Goal: Task Accomplishment & Management: Complete application form

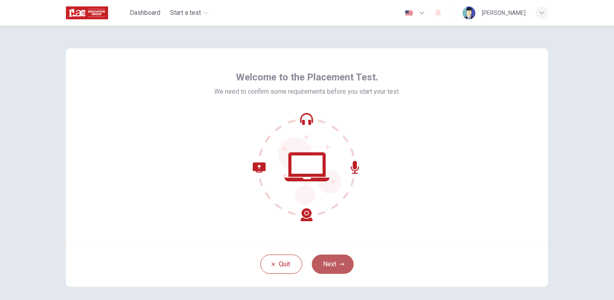
click at [332, 260] on button "Next" at bounding box center [333, 264] width 42 height 19
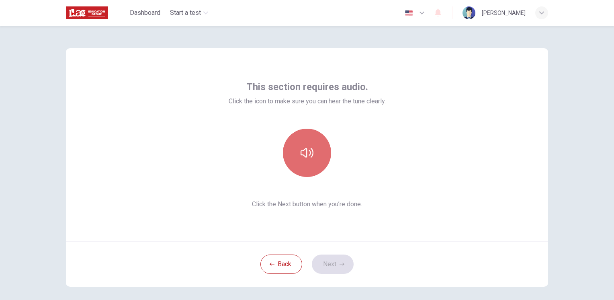
click at [304, 156] on icon "button" at bounding box center [307, 152] width 13 height 13
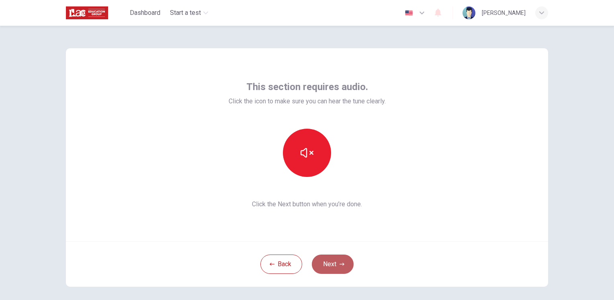
click at [331, 262] on button "Next" at bounding box center [333, 264] width 42 height 19
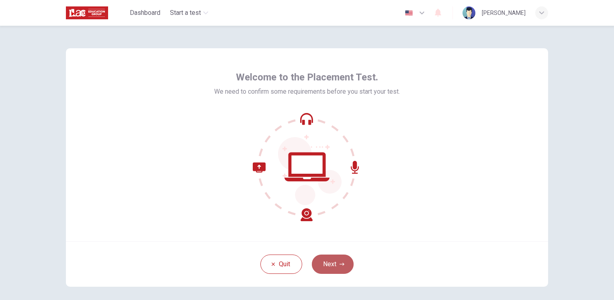
click at [331, 267] on button "Next" at bounding box center [333, 264] width 42 height 19
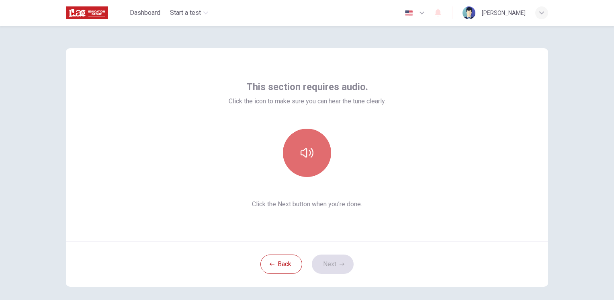
click at [306, 144] on button "button" at bounding box center [307, 153] width 48 height 48
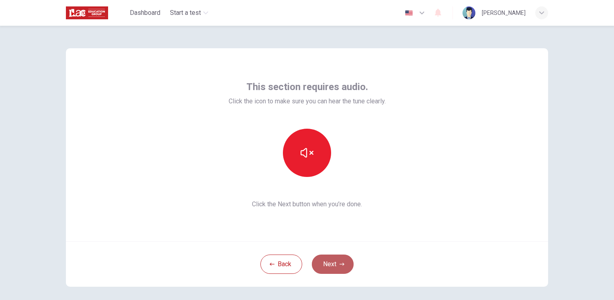
click at [337, 267] on button "Next" at bounding box center [333, 264] width 42 height 19
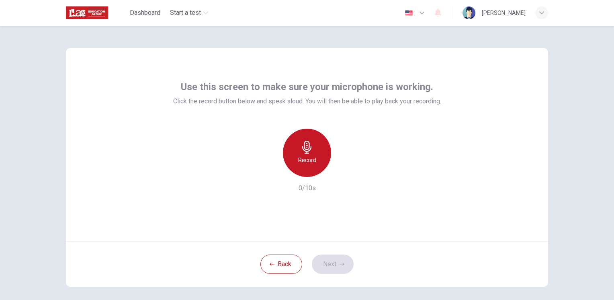
click at [302, 160] on h6 "Record" at bounding box center [307, 160] width 18 height 10
click at [302, 160] on h6 "Stop" at bounding box center [307, 160] width 12 height 10
click at [302, 160] on h6 "Record" at bounding box center [307, 160] width 18 height 10
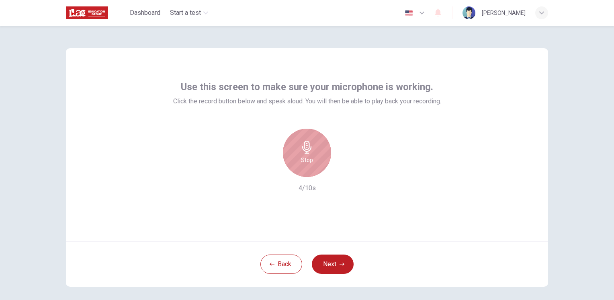
click at [307, 165] on div "Stop" at bounding box center [307, 153] width 48 height 48
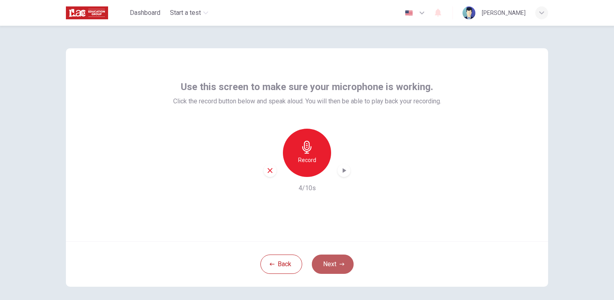
click at [329, 260] on button "Next" at bounding box center [333, 264] width 42 height 19
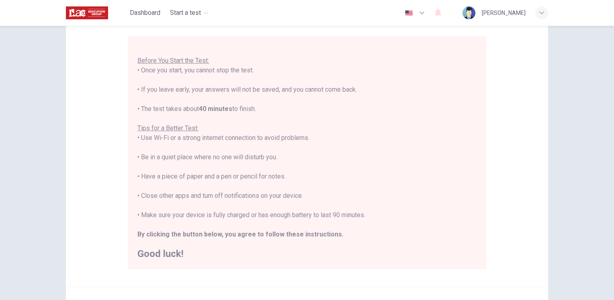
scroll to position [147, 0]
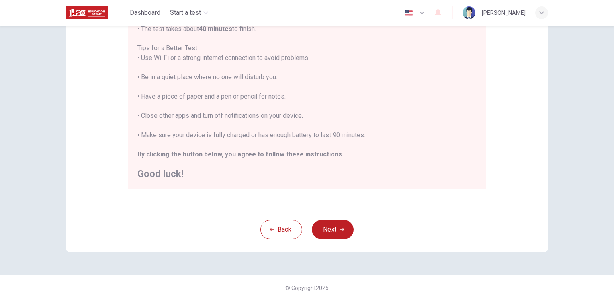
click at [337, 242] on div "Back Next" at bounding box center [307, 229] width 483 height 45
click at [324, 230] on button "Next" at bounding box center [333, 229] width 42 height 19
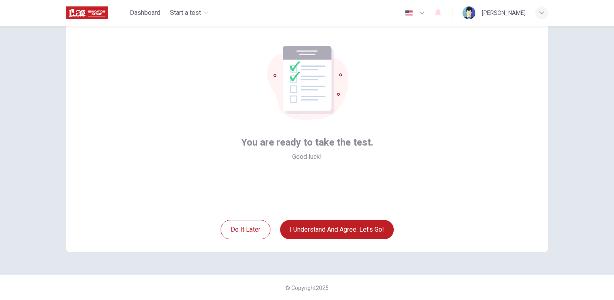
scroll to position [0, 0]
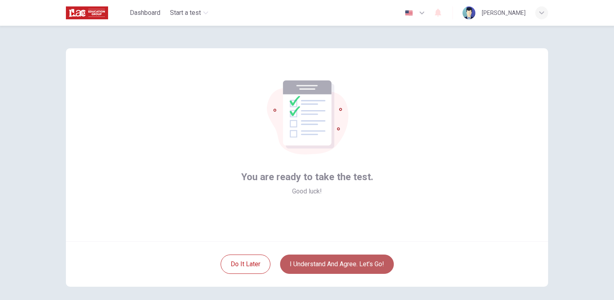
click at [337, 266] on button "I understand and agree. Let’s go!" at bounding box center [337, 264] width 114 height 19
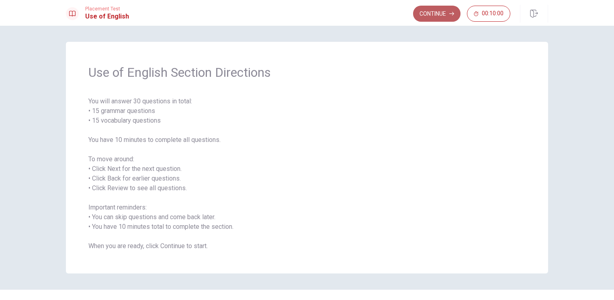
click at [432, 17] on button "Continue" at bounding box center [436, 14] width 47 height 16
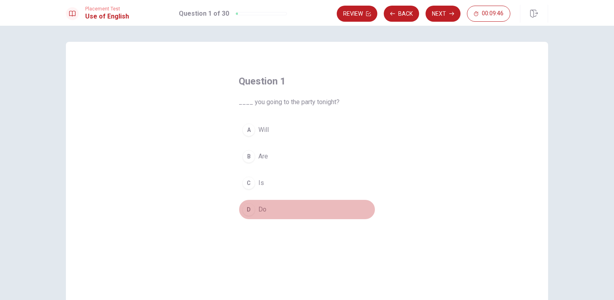
click at [253, 210] on div "D" at bounding box center [248, 209] width 13 height 13
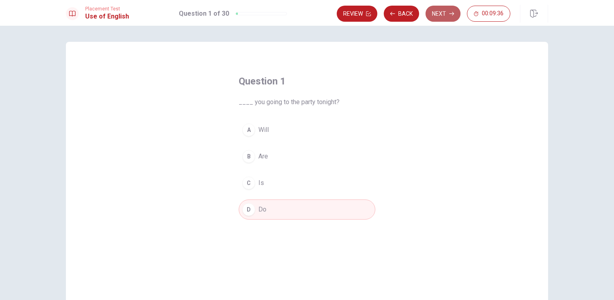
click at [441, 14] on button "Next" at bounding box center [443, 14] width 35 height 16
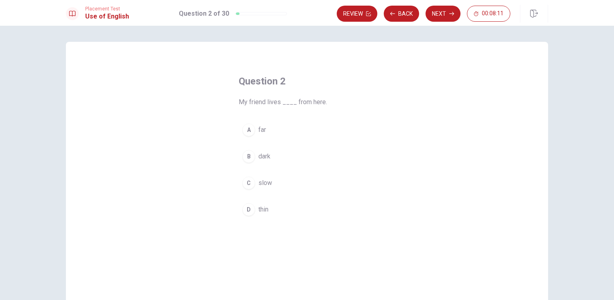
click at [254, 127] on button "A far" at bounding box center [307, 130] width 137 height 20
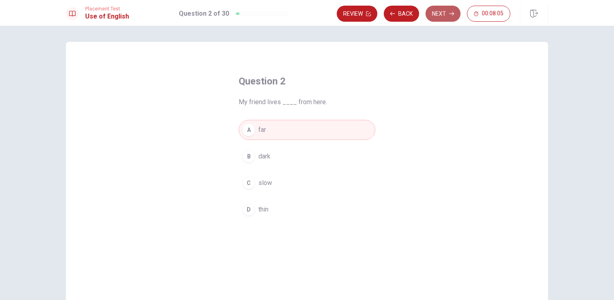
click at [440, 16] on button "Next" at bounding box center [443, 14] width 35 height 16
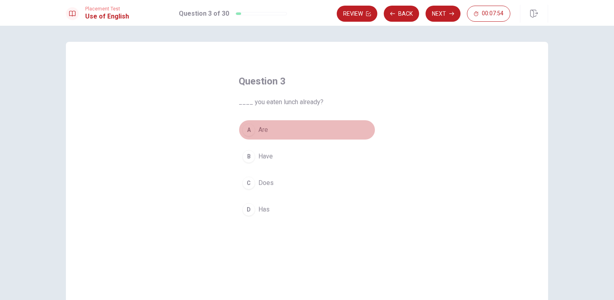
click at [251, 131] on div "A" at bounding box center [248, 129] width 13 height 13
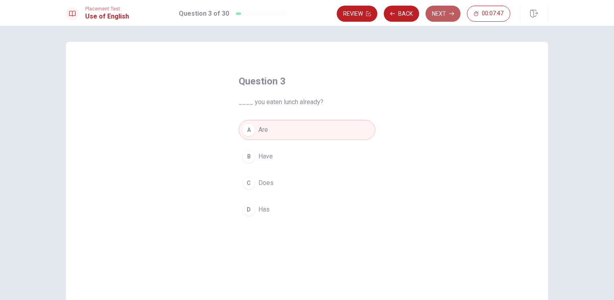
click at [446, 8] on button "Next" at bounding box center [443, 14] width 35 height 16
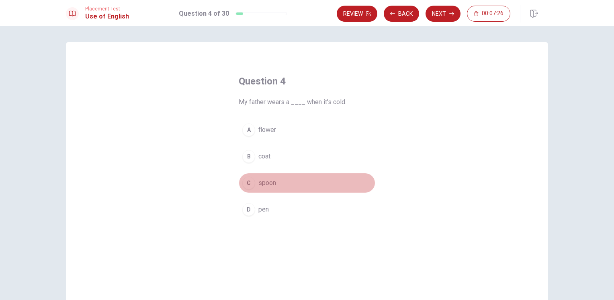
click at [259, 182] on span "spoon" at bounding box center [268, 183] width 18 height 10
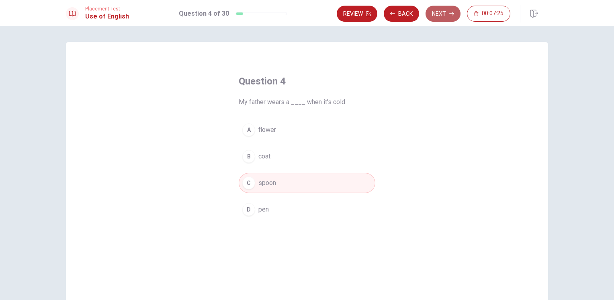
click at [439, 16] on button "Next" at bounding box center [443, 14] width 35 height 16
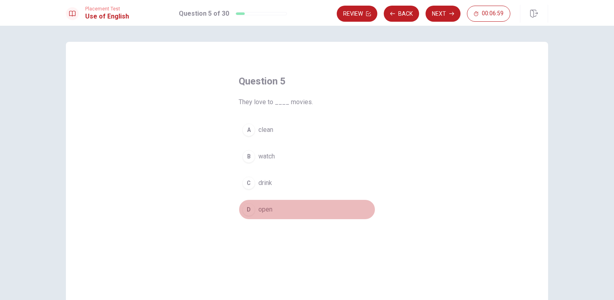
click at [261, 208] on span "open" at bounding box center [266, 210] width 14 height 10
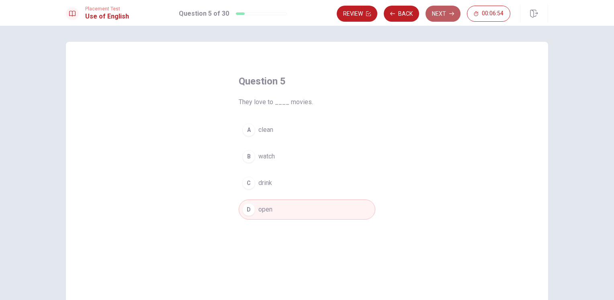
click at [442, 19] on button "Next" at bounding box center [443, 14] width 35 height 16
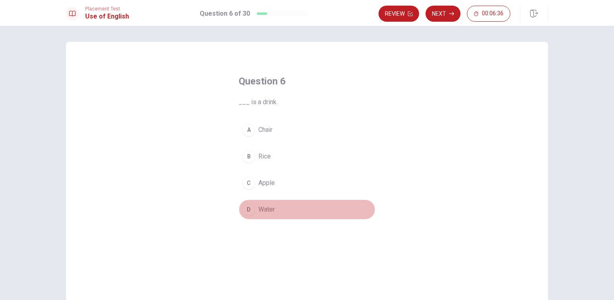
click at [265, 205] on span "Water" at bounding box center [267, 210] width 16 height 10
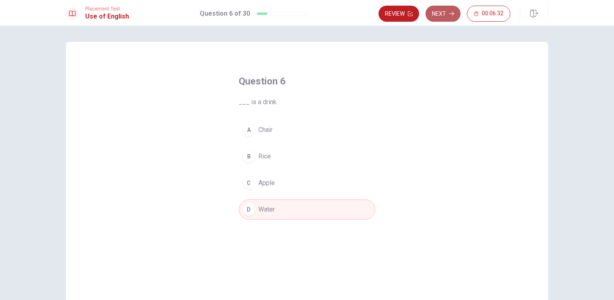
click at [441, 19] on button "Next" at bounding box center [443, 14] width 35 height 16
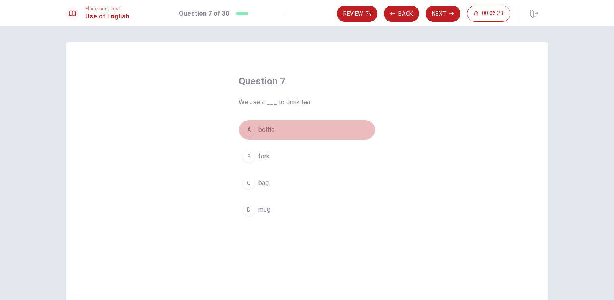
click at [270, 131] on span "bottle" at bounding box center [267, 130] width 16 height 10
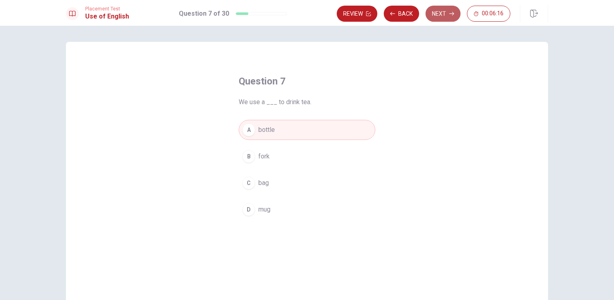
click at [441, 17] on button "Next" at bounding box center [443, 14] width 35 height 16
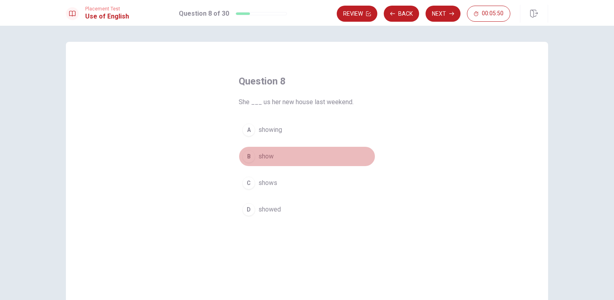
click at [259, 158] on span "show" at bounding box center [266, 157] width 15 height 10
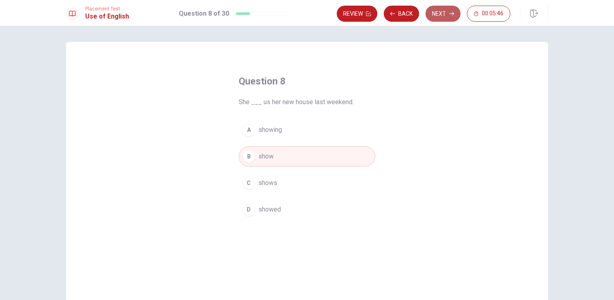
click at [447, 17] on button "Next" at bounding box center [443, 14] width 35 height 16
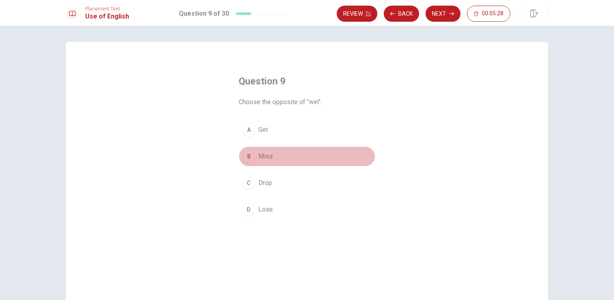
click at [263, 156] on span "Miss" at bounding box center [266, 157] width 14 height 10
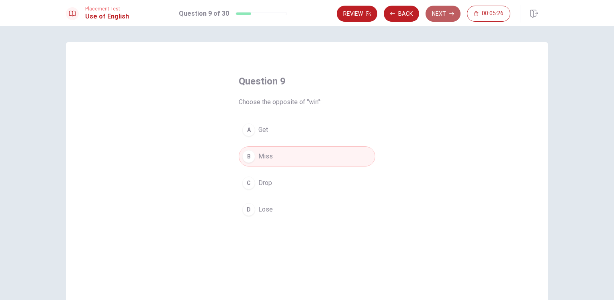
click at [443, 14] on button "Next" at bounding box center [443, 14] width 35 height 16
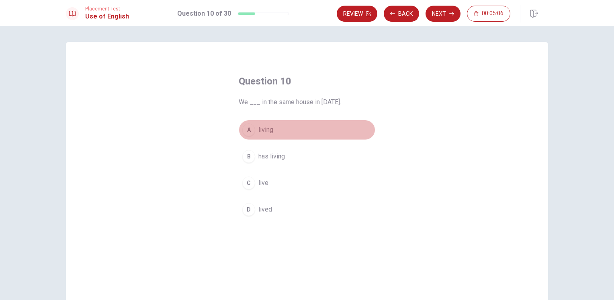
click at [261, 129] on span "living" at bounding box center [266, 130] width 15 height 10
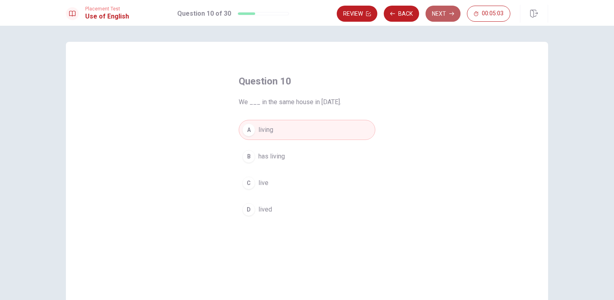
click at [441, 15] on button "Next" at bounding box center [443, 14] width 35 height 16
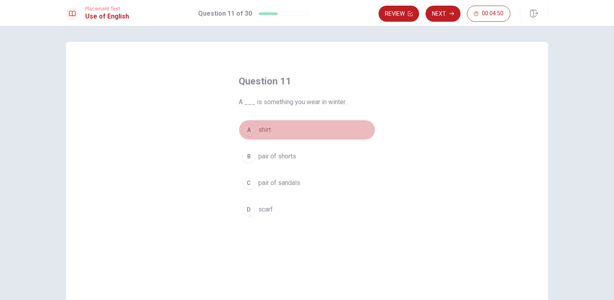
click at [267, 129] on span "shirt" at bounding box center [265, 130] width 12 height 10
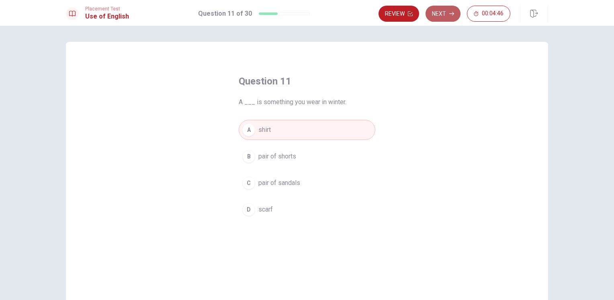
click at [446, 17] on button "Next" at bounding box center [443, 14] width 35 height 16
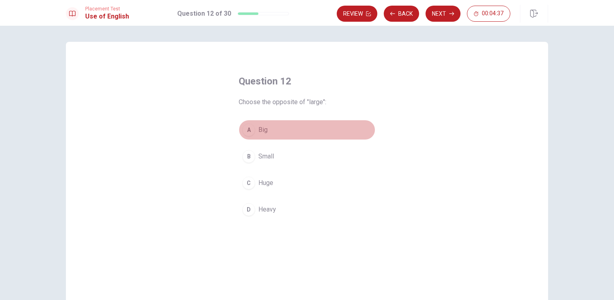
click at [265, 133] on span "Big" at bounding box center [263, 130] width 9 height 10
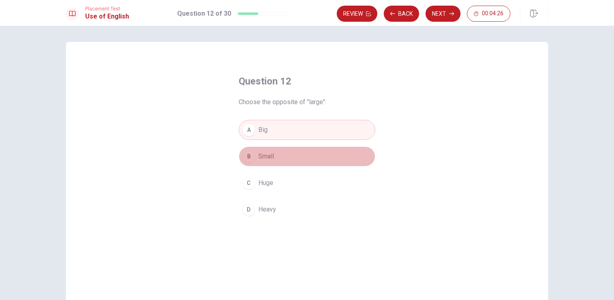
click at [262, 162] on button "B Small" at bounding box center [307, 156] width 137 height 20
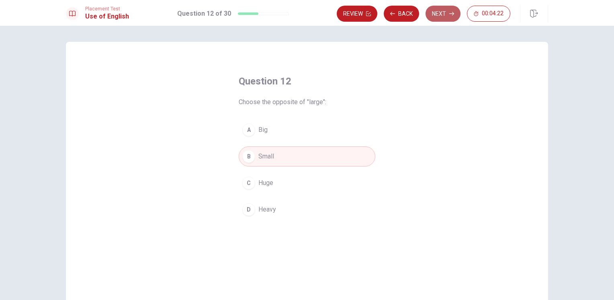
click at [445, 9] on button "Next" at bounding box center [443, 14] width 35 height 16
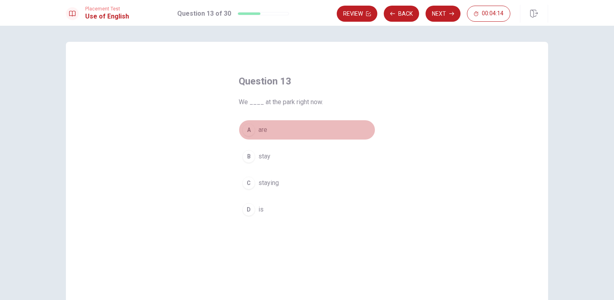
click at [267, 132] on button "A are" at bounding box center [307, 130] width 137 height 20
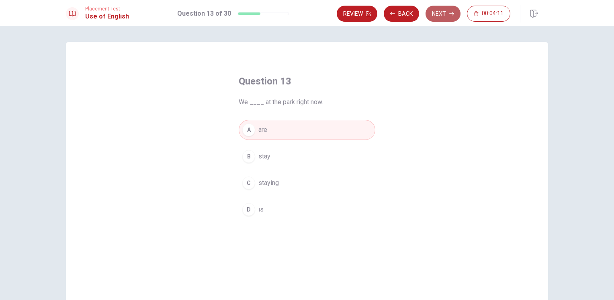
click at [444, 13] on button "Next" at bounding box center [443, 14] width 35 height 16
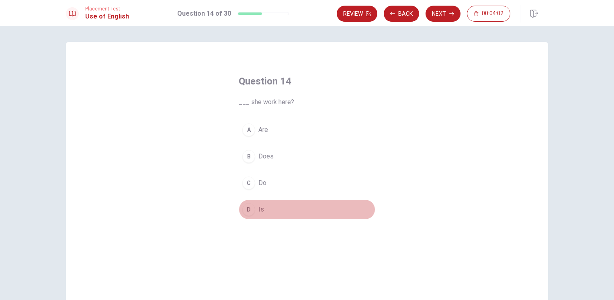
click at [248, 209] on div "D" at bounding box center [248, 209] width 13 height 13
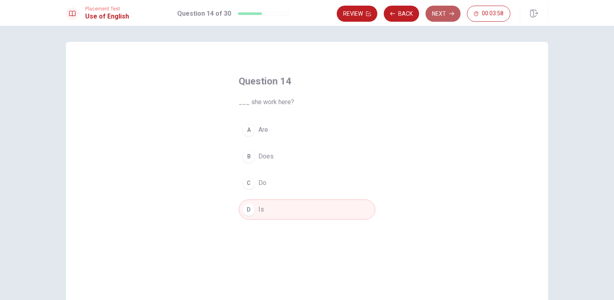
click at [441, 15] on button "Next" at bounding box center [443, 14] width 35 height 16
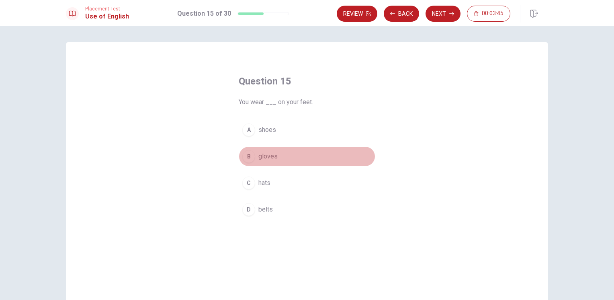
click at [271, 157] on span "gloves" at bounding box center [268, 157] width 19 height 10
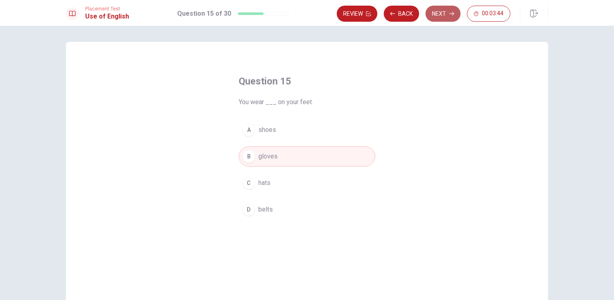
click at [442, 12] on button "Next" at bounding box center [443, 14] width 35 height 16
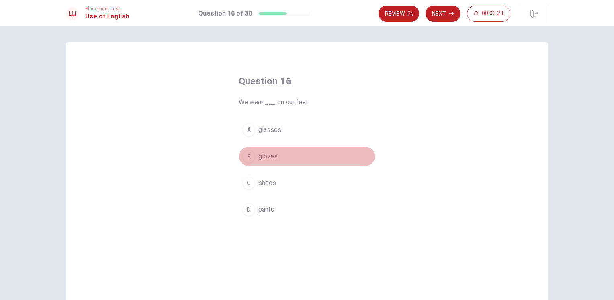
click at [271, 158] on span "gloves" at bounding box center [268, 157] width 19 height 10
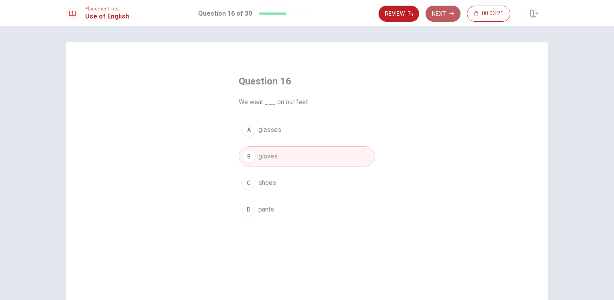
click at [438, 21] on button "Next" at bounding box center [443, 14] width 35 height 16
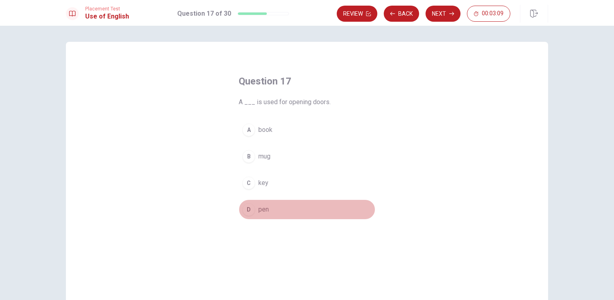
click at [253, 216] on button "D pen" at bounding box center [307, 209] width 137 height 20
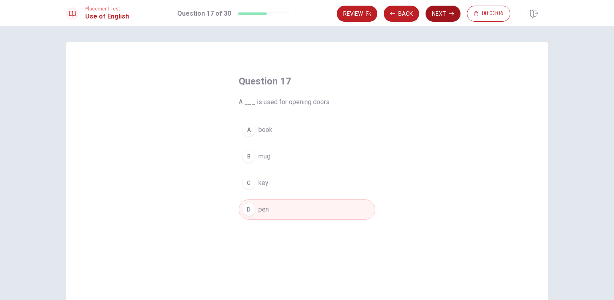
click at [444, 15] on button "Next" at bounding box center [443, 14] width 35 height 16
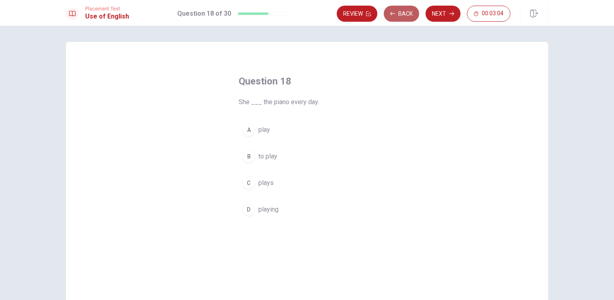
click at [401, 13] on button "Back" at bounding box center [401, 14] width 35 height 16
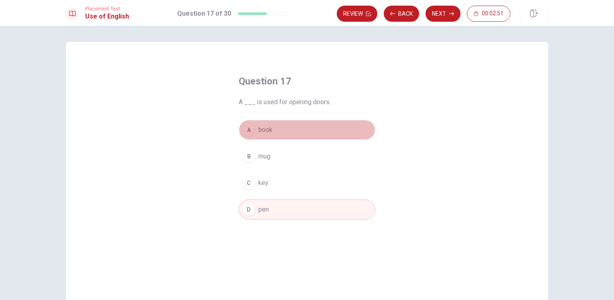
click at [265, 125] on span "book" at bounding box center [266, 130] width 14 height 10
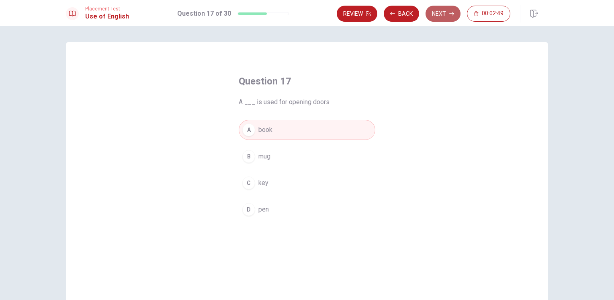
click at [443, 18] on button "Next" at bounding box center [443, 14] width 35 height 16
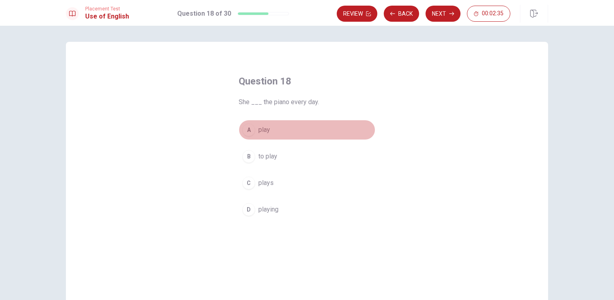
click at [267, 127] on span "play" at bounding box center [265, 130] width 12 height 10
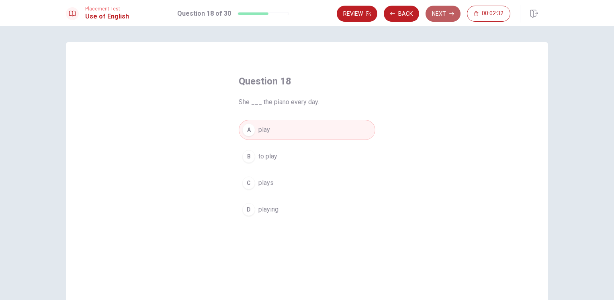
click at [442, 17] on button "Next" at bounding box center [443, 14] width 35 height 16
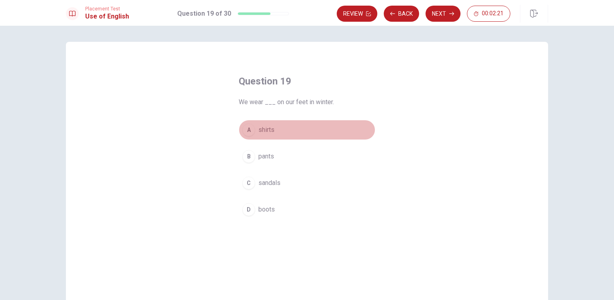
click at [267, 128] on span "shirts" at bounding box center [267, 130] width 16 height 10
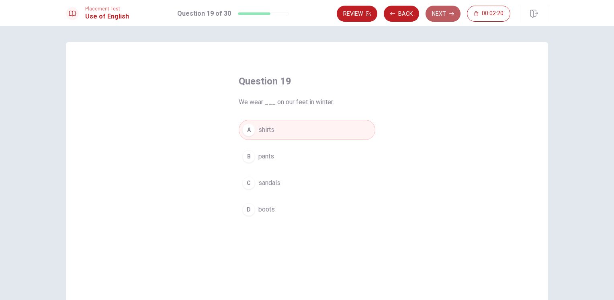
click at [443, 7] on button "Next" at bounding box center [443, 14] width 35 height 16
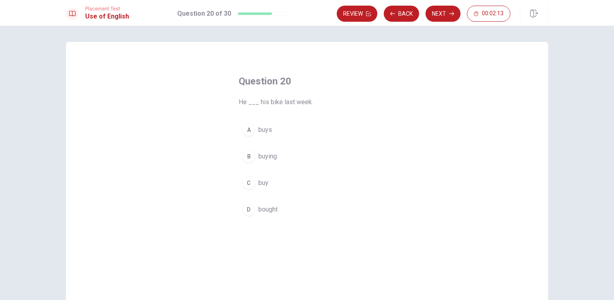
click at [261, 129] on span "buys" at bounding box center [266, 130] width 14 height 10
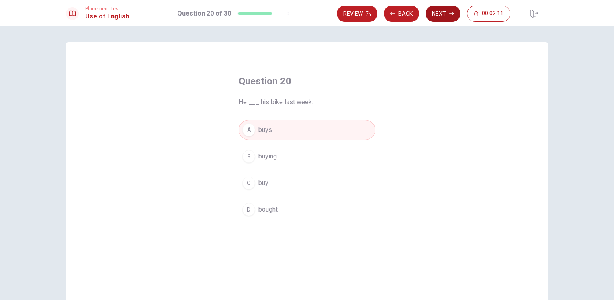
click at [442, 16] on button "Next" at bounding box center [443, 14] width 35 height 16
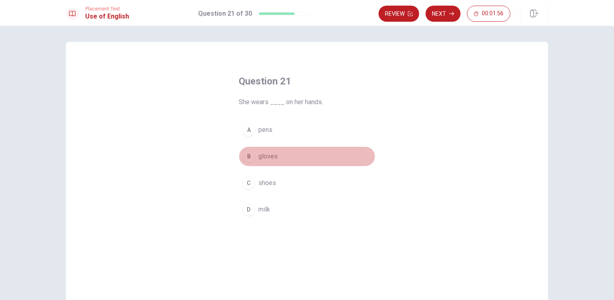
click at [269, 160] on span "gloves" at bounding box center [268, 157] width 19 height 10
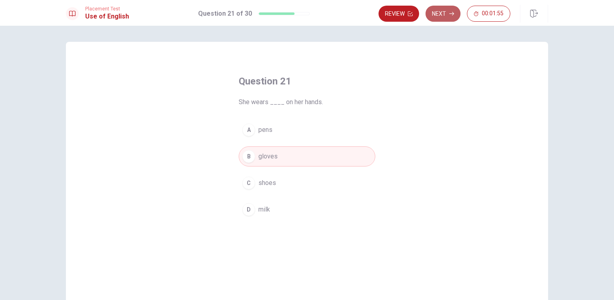
click at [449, 12] on button "Next" at bounding box center [443, 14] width 35 height 16
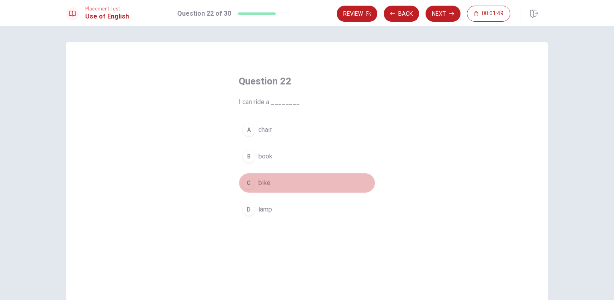
click at [261, 181] on span "bike" at bounding box center [265, 183] width 12 height 10
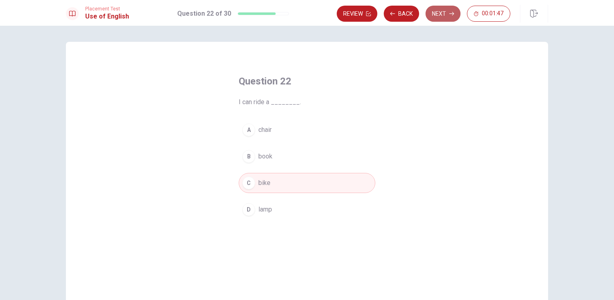
click at [441, 17] on button "Next" at bounding box center [443, 14] width 35 height 16
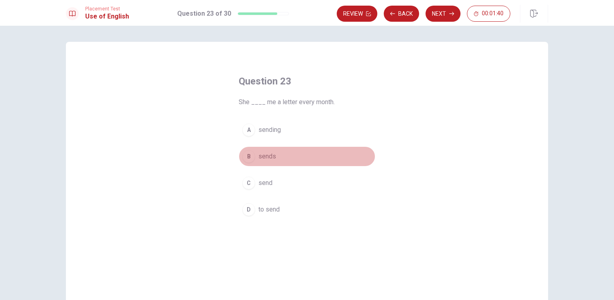
click at [269, 156] on span "sends" at bounding box center [268, 157] width 18 height 10
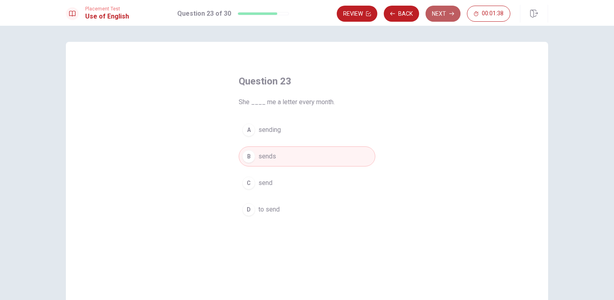
click at [445, 18] on button "Next" at bounding box center [443, 14] width 35 height 16
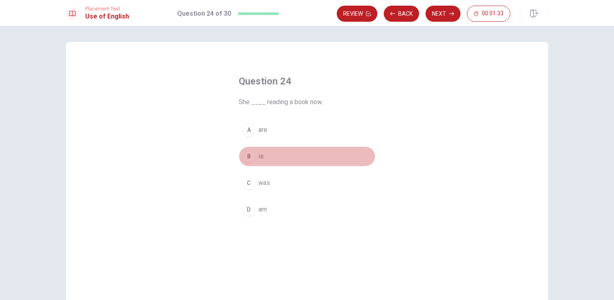
click at [259, 153] on span "is" at bounding box center [261, 157] width 5 height 10
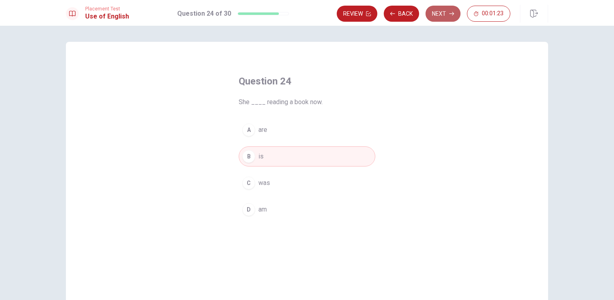
click at [446, 18] on button "Next" at bounding box center [443, 14] width 35 height 16
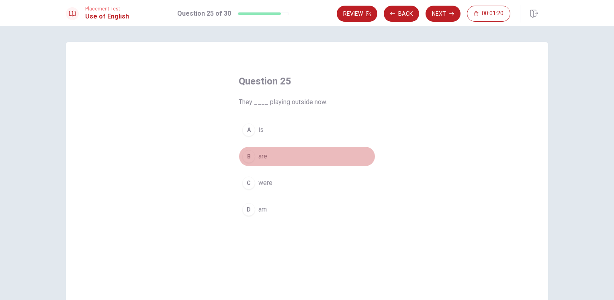
click at [264, 159] on span "are" at bounding box center [263, 157] width 9 height 10
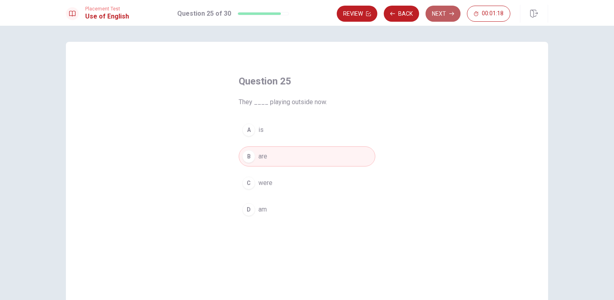
click at [442, 15] on button "Next" at bounding box center [443, 14] width 35 height 16
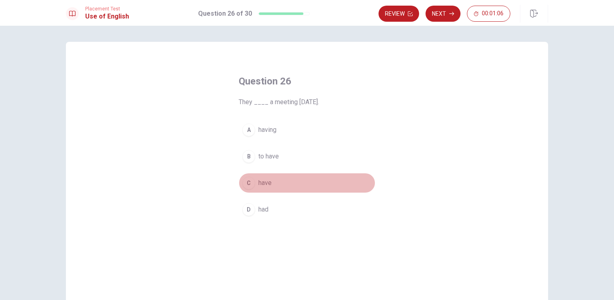
click at [268, 178] on span "have" at bounding box center [265, 183] width 13 height 10
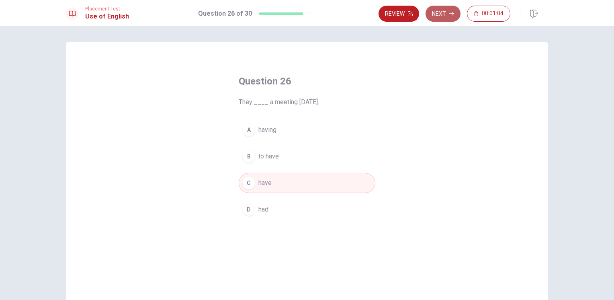
click at [442, 13] on button "Next" at bounding box center [443, 14] width 35 height 16
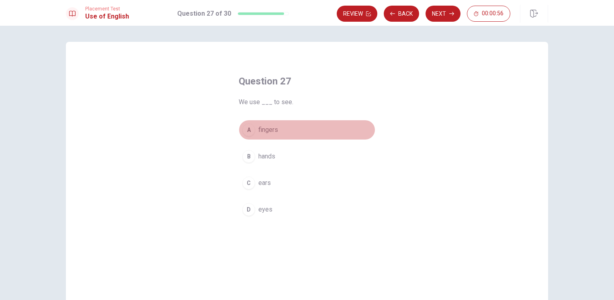
click at [270, 133] on span "fingers" at bounding box center [269, 130] width 20 height 10
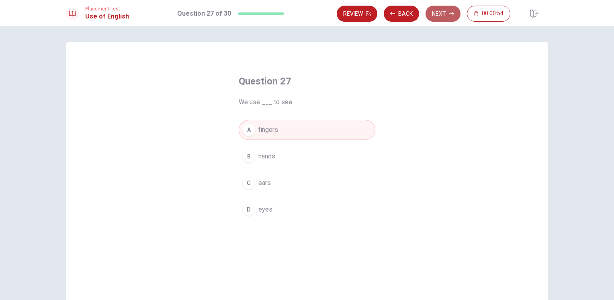
click at [433, 12] on button "Next" at bounding box center [443, 14] width 35 height 16
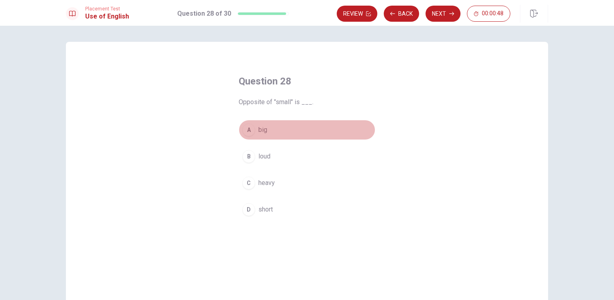
click at [261, 133] on span "big" at bounding box center [263, 130] width 9 height 10
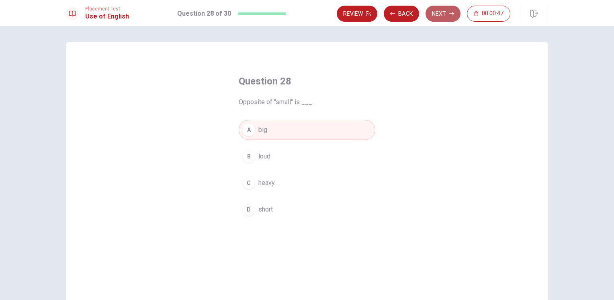
click at [440, 14] on button "Next" at bounding box center [443, 14] width 35 height 16
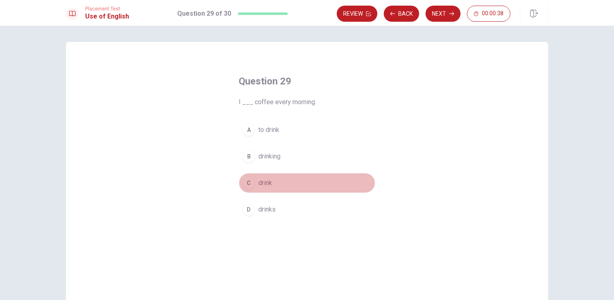
click at [268, 181] on span "drink" at bounding box center [266, 183] width 14 height 10
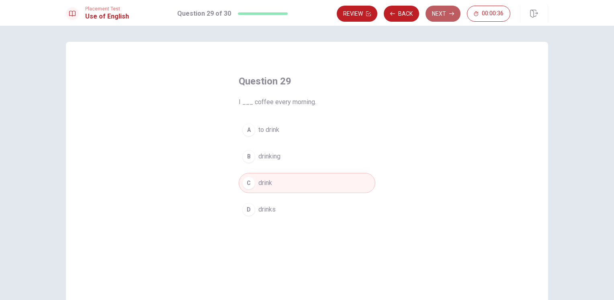
click at [444, 15] on button "Next" at bounding box center [443, 14] width 35 height 16
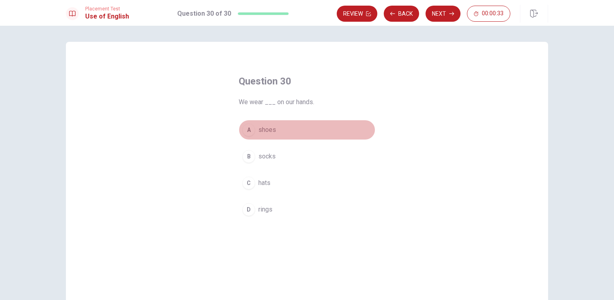
click at [266, 129] on span "shoes" at bounding box center [268, 130] width 18 height 10
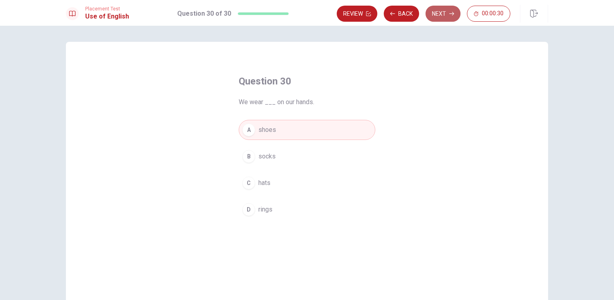
click at [442, 15] on button "Next" at bounding box center [443, 14] width 35 height 16
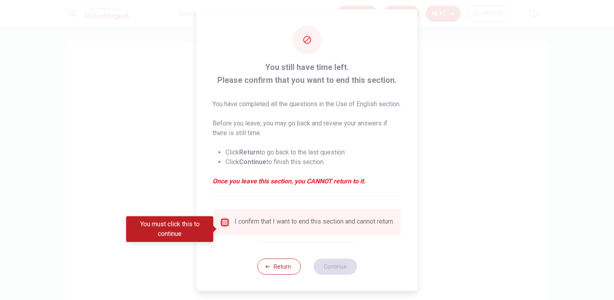
click at [225, 227] on input "You must click this to continue" at bounding box center [225, 223] width 10 height 10
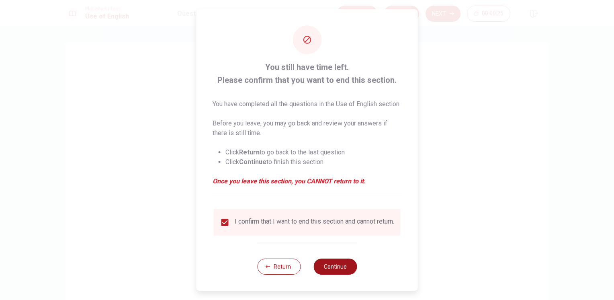
click at [325, 275] on button "Continue" at bounding box center [335, 267] width 43 height 16
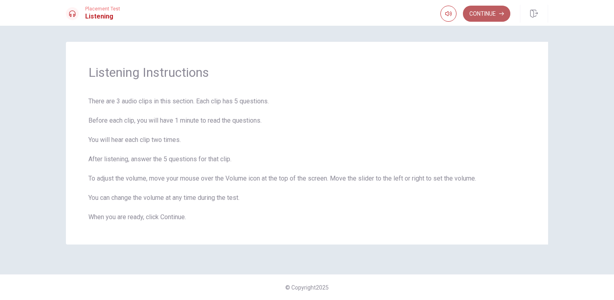
click at [488, 16] on button "Continue" at bounding box center [486, 14] width 47 height 16
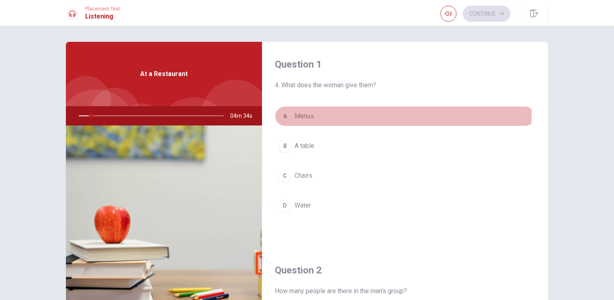
click at [288, 116] on div "A" at bounding box center [285, 116] width 13 height 13
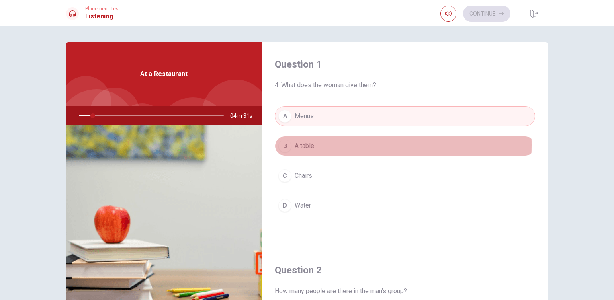
click at [304, 145] on span "A table" at bounding box center [305, 146] width 20 height 10
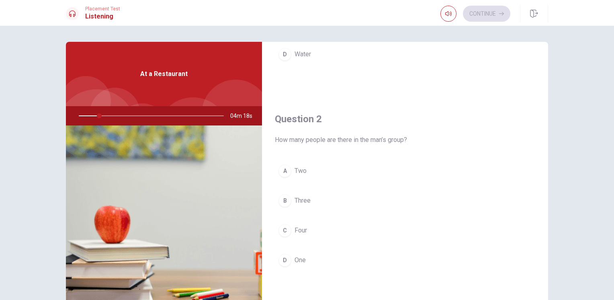
scroll to position [152, 0]
click at [292, 260] on button "D One" at bounding box center [405, 259] width 261 height 20
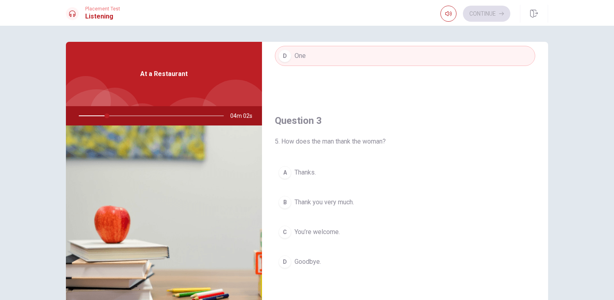
scroll to position [384, 0]
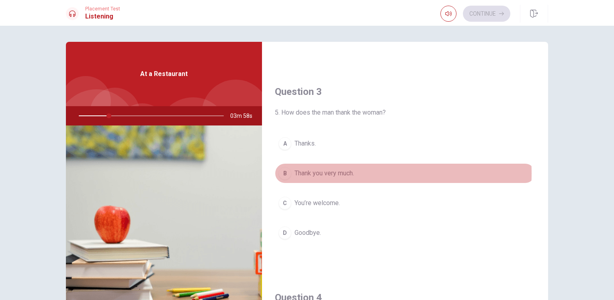
click at [338, 171] on span "Thank you very much." at bounding box center [325, 173] width 60 height 10
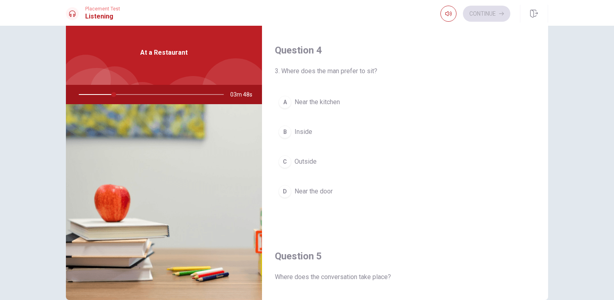
scroll to position [21, 0]
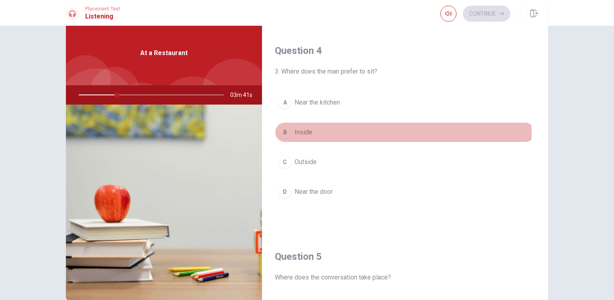
click at [304, 133] on span "Inside" at bounding box center [304, 132] width 18 height 10
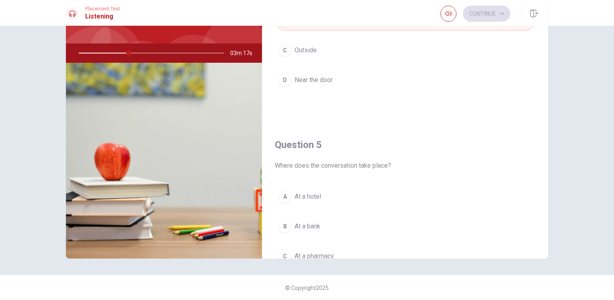
scroll to position [746, 0]
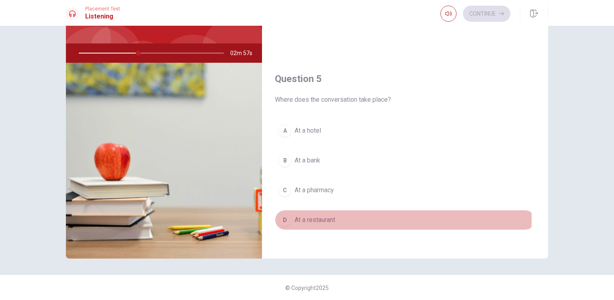
click at [296, 216] on span "At a restaurant" at bounding box center [315, 220] width 41 height 10
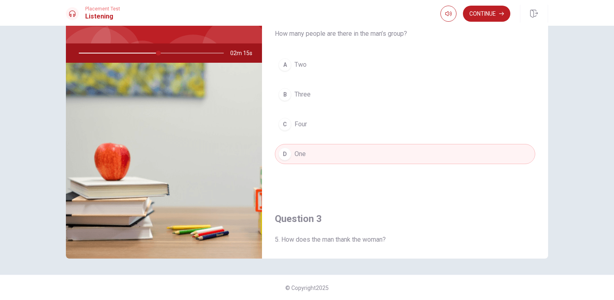
scroll to position [194, 0]
click at [476, 11] on button "Continue" at bounding box center [486, 14] width 47 height 16
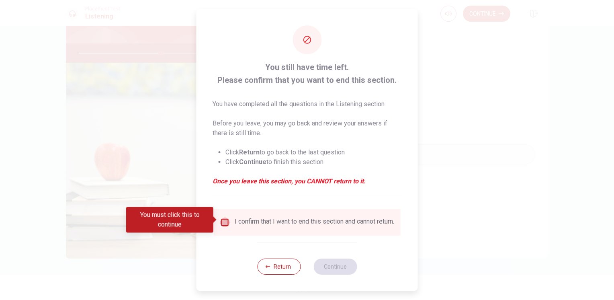
click at [225, 222] on input "You must click this to continue" at bounding box center [225, 223] width 10 height 10
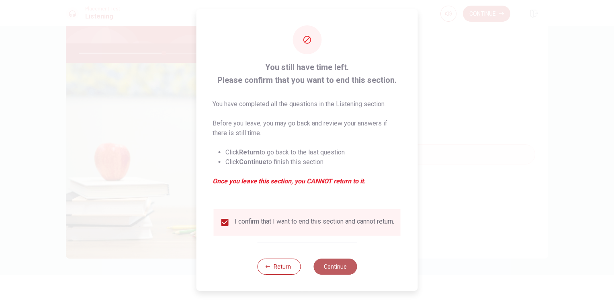
click at [336, 267] on button "Continue" at bounding box center [335, 267] width 43 height 16
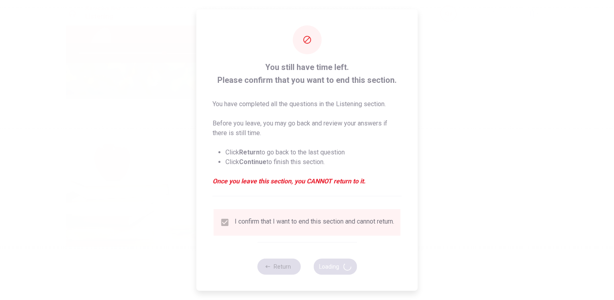
type input "59"
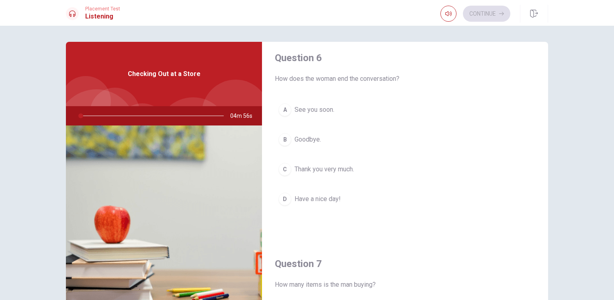
scroll to position [0, 0]
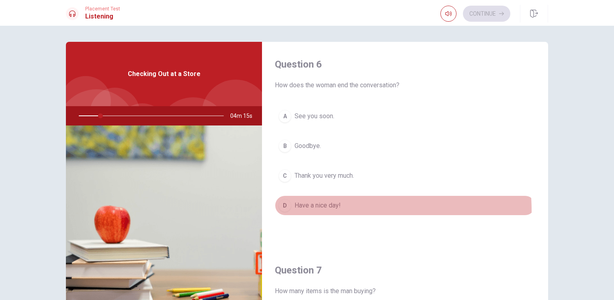
click at [306, 211] on button "D Have a nice day!" at bounding box center [405, 205] width 261 height 20
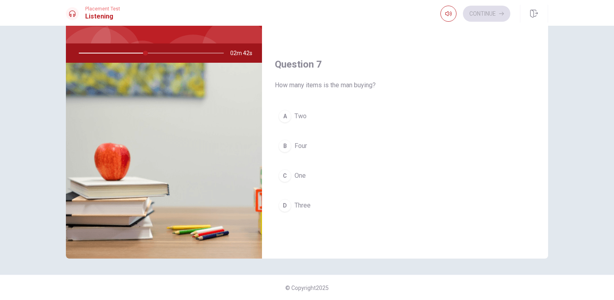
scroll to position [150, 0]
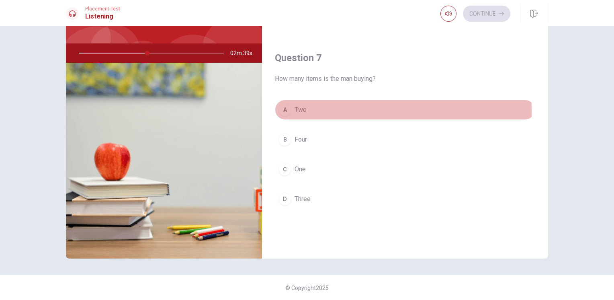
click at [286, 110] on div "A" at bounding box center [285, 109] width 13 height 13
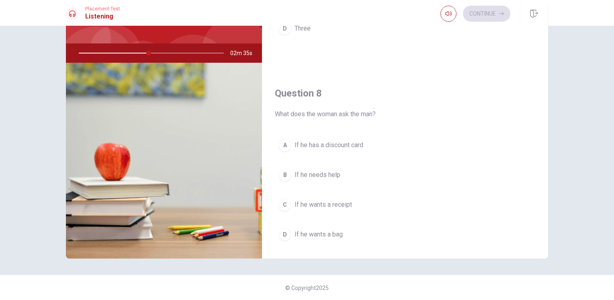
scroll to position [321, 0]
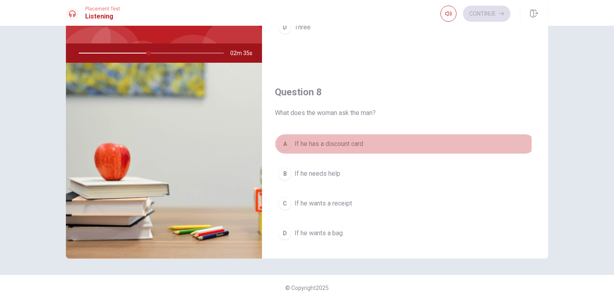
click at [285, 141] on div "A" at bounding box center [285, 144] width 13 height 13
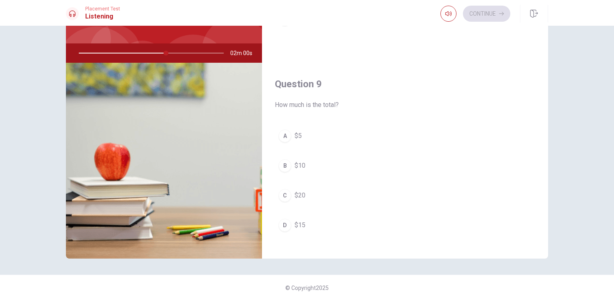
scroll to position [536, 0]
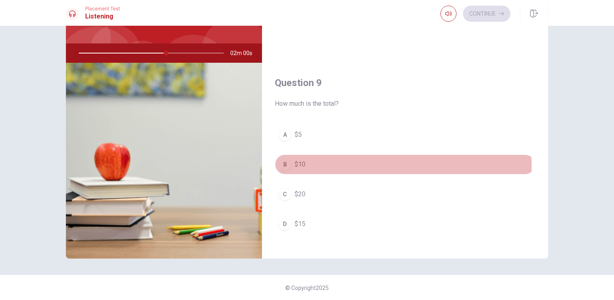
click at [314, 164] on button "B $10" at bounding box center [405, 164] width 261 height 20
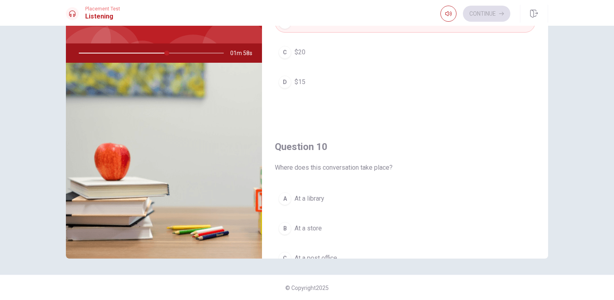
scroll to position [685, 0]
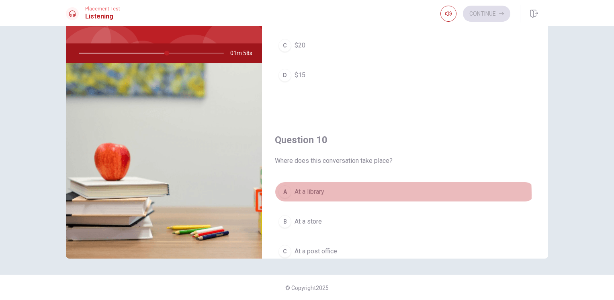
click at [311, 192] on span "At a library" at bounding box center [310, 192] width 30 height 10
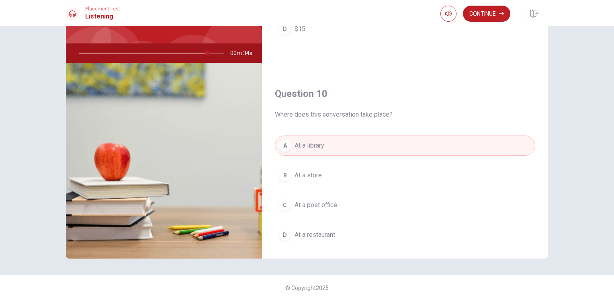
scroll to position [746, 0]
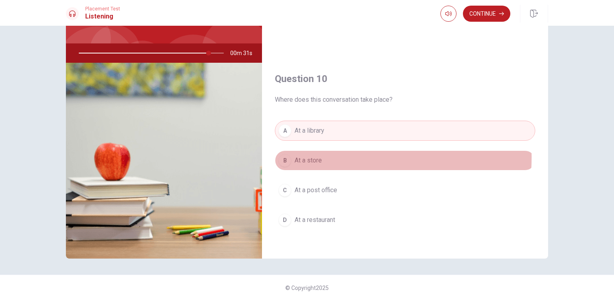
click at [304, 156] on span "At a store" at bounding box center [308, 161] width 27 height 10
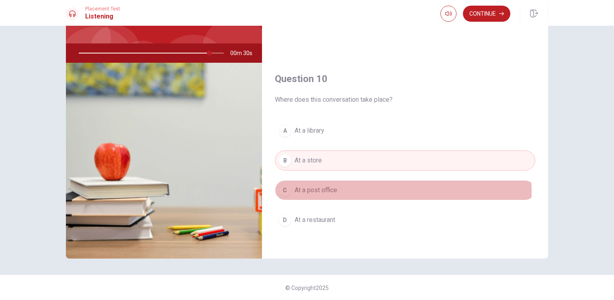
click at [319, 189] on span "At a post office" at bounding box center [316, 190] width 43 height 10
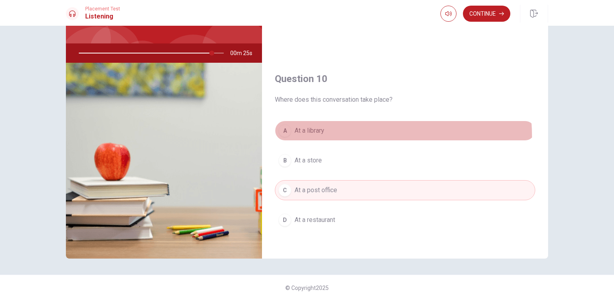
click at [317, 134] on button "A At a library" at bounding box center [405, 131] width 261 height 20
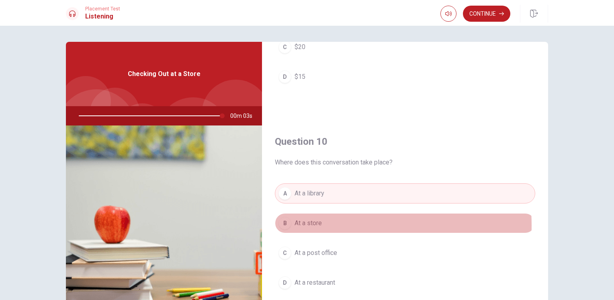
click at [314, 222] on span "At a store" at bounding box center [308, 223] width 27 height 10
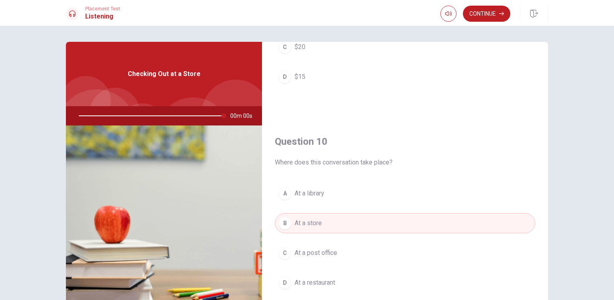
type input "0"
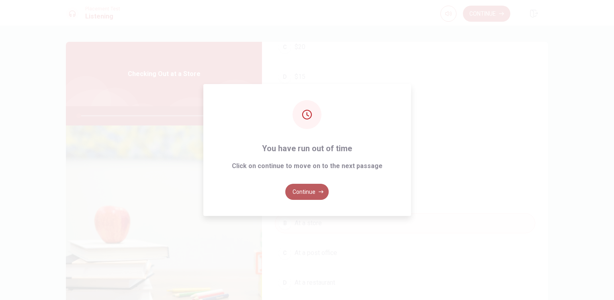
click at [306, 194] on button "Continue" at bounding box center [306, 192] width 43 height 16
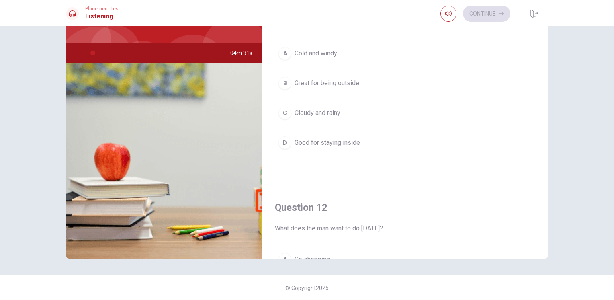
scroll to position [0, 0]
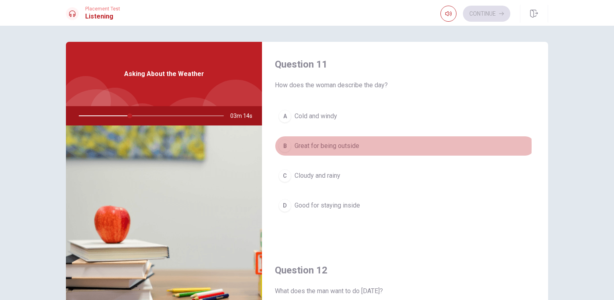
click at [298, 146] on span "Great for being outside" at bounding box center [327, 146] width 65 height 10
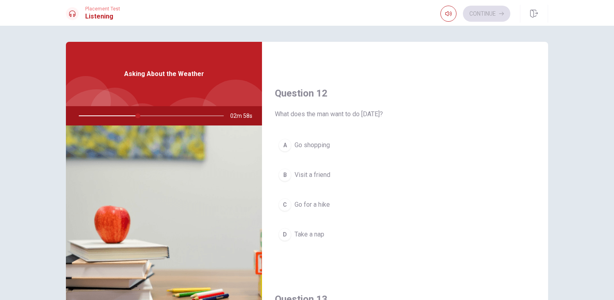
scroll to position [199, 0]
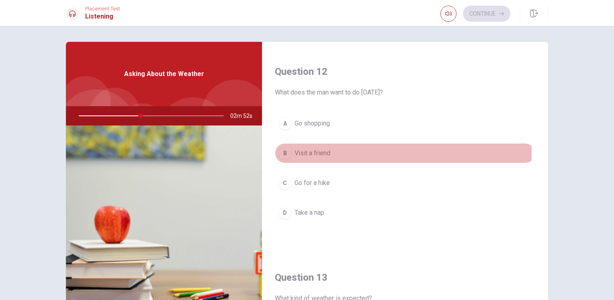
click at [314, 152] on span "Visit a friend" at bounding box center [313, 153] width 36 height 10
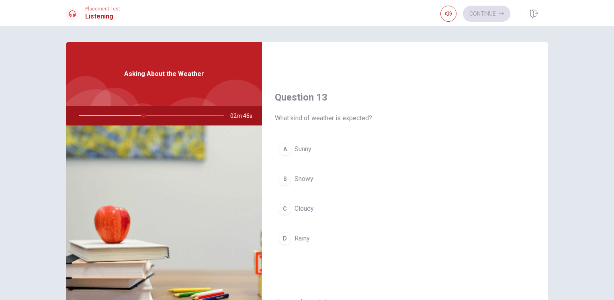
scroll to position [380, 0]
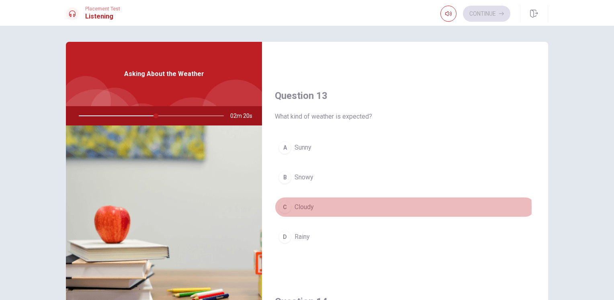
click at [314, 206] on button "C Cloudy" at bounding box center [405, 207] width 261 height 20
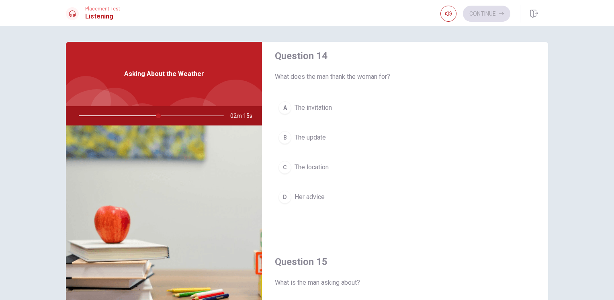
scroll to position [624, 0]
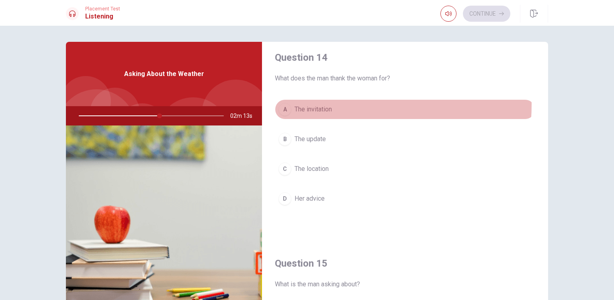
click at [312, 105] on span "The invitation" at bounding box center [313, 110] width 37 height 10
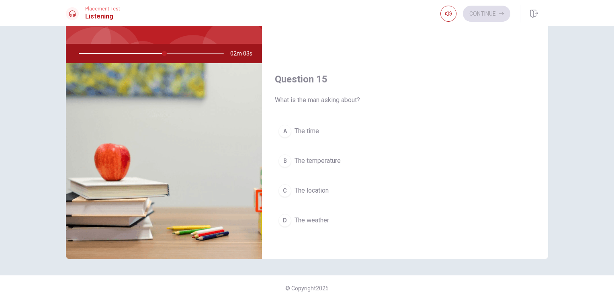
scroll to position [63, 0]
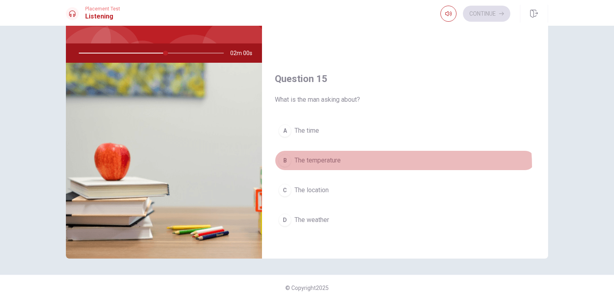
click at [339, 163] on button "B The temperature" at bounding box center [405, 160] width 261 height 20
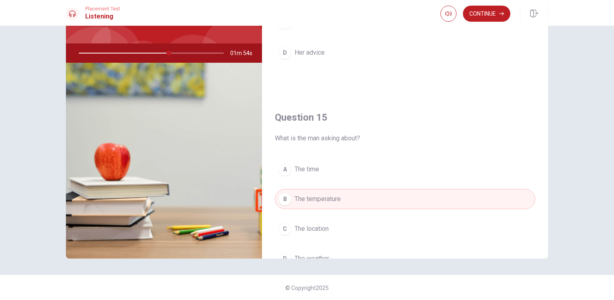
scroll to position [746, 0]
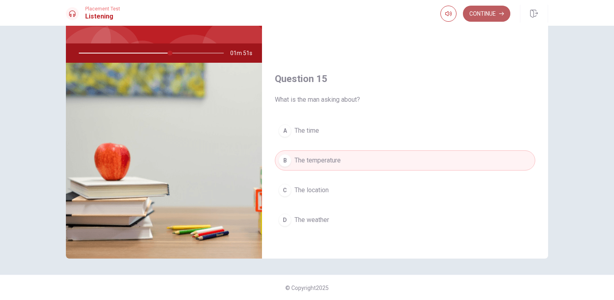
click at [478, 15] on button "Continue" at bounding box center [486, 14] width 47 height 16
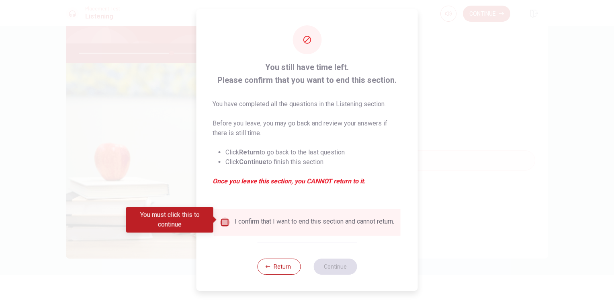
click at [226, 218] on input "You must click this to continue" at bounding box center [225, 223] width 10 height 10
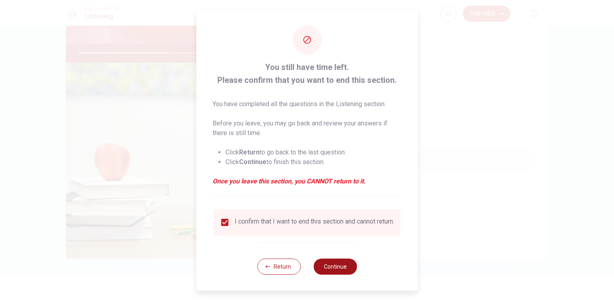
click at [340, 268] on button "Continue" at bounding box center [335, 267] width 43 height 16
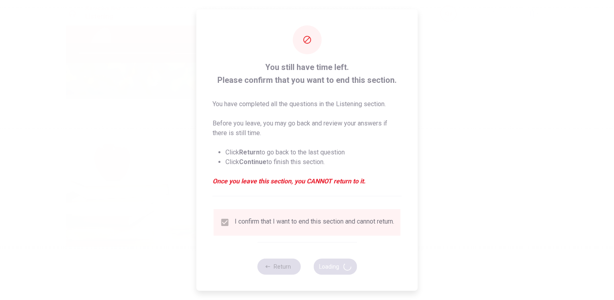
type input "65"
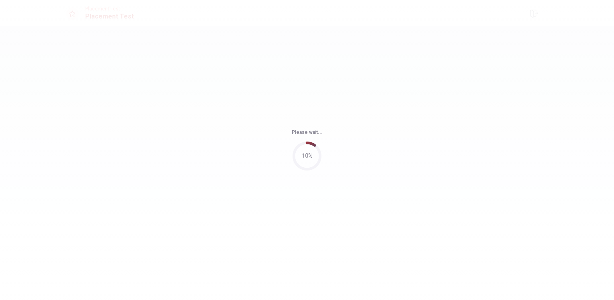
scroll to position [0, 0]
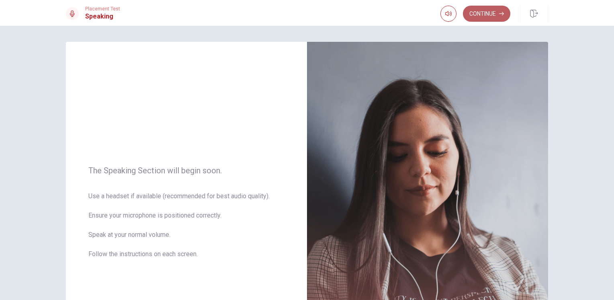
click at [493, 9] on button "Continue" at bounding box center [486, 14] width 47 height 16
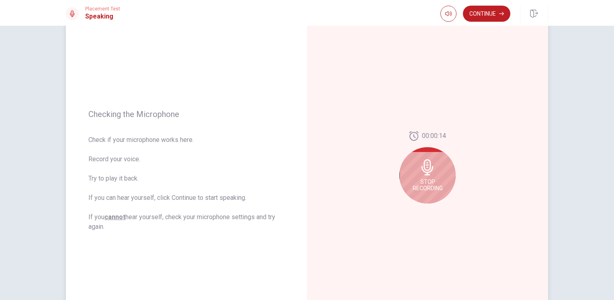
scroll to position [50, 0]
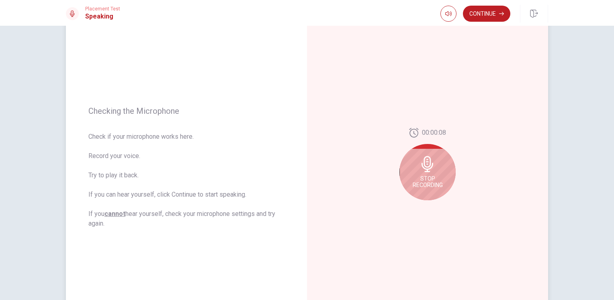
click at [427, 166] on icon at bounding box center [428, 164] width 12 height 16
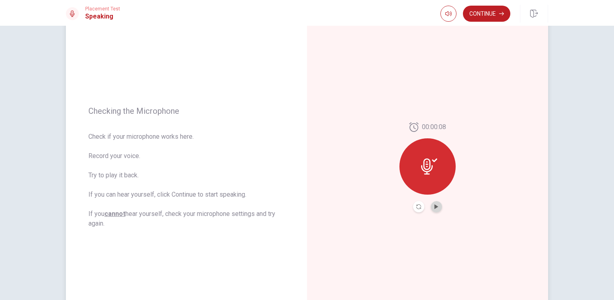
click at [433, 209] on button "Play Audio" at bounding box center [436, 206] width 11 height 11
click at [481, 17] on button "Continue" at bounding box center [486, 14] width 47 height 16
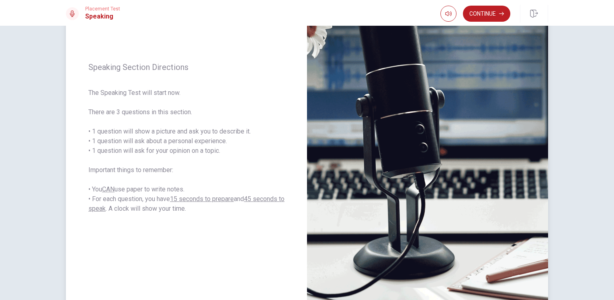
scroll to position [65, 0]
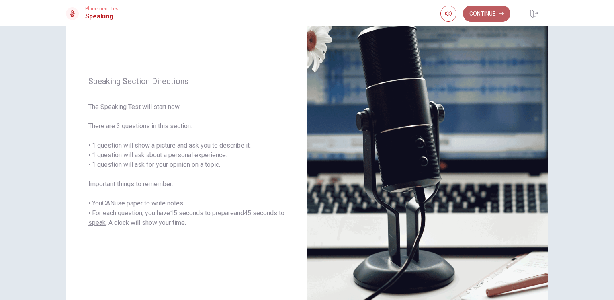
click at [483, 15] on button "Continue" at bounding box center [486, 14] width 47 height 16
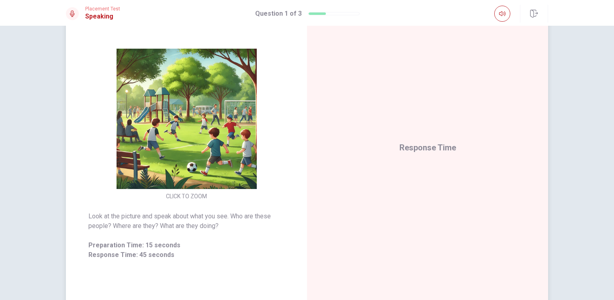
scroll to position [68, 0]
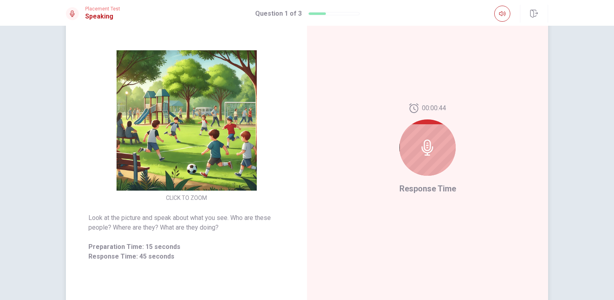
click at [425, 142] on icon at bounding box center [428, 148] width 16 height 16
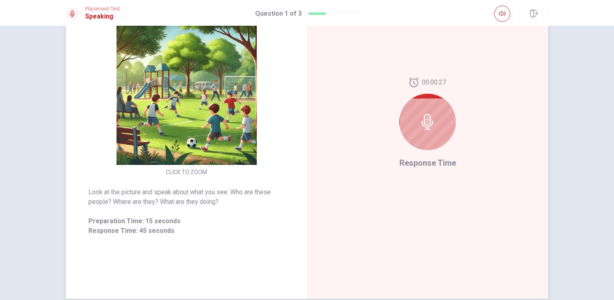
scroll to position [88, 0]
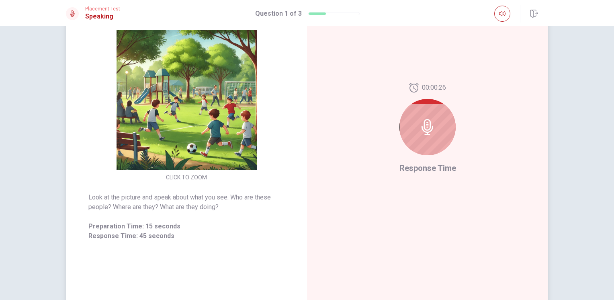
click at [434, 136] on div at bounding box center [428, 127] width 56 height 56
click at [430, 115] on div at bounding box center [428, 127] width 56 height 56
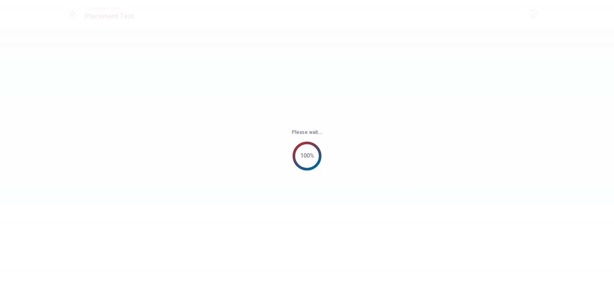
scroll to position [0, 0]
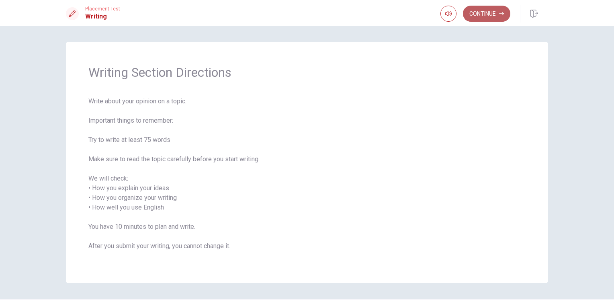
click at [488, 12] on button "Continue" at bounding box center [486, 14] width 47 height 16
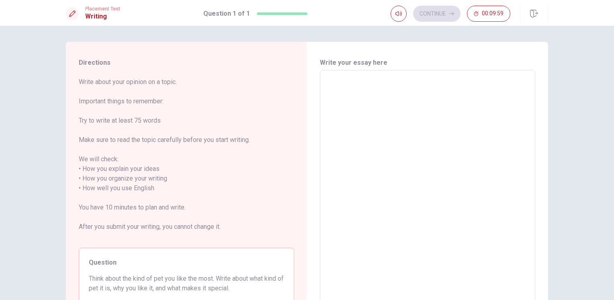
drag, startPoint x: 488, startPoint y: 12, endPoint x: 343, endPoint y: 150, distance: 200.5
click at [343, 150] on div "Placement Test Writing Question 1 of 1 Continue 00:09:59 Question 1 of 1 Contin…" at bounding box center [307, 150] width 614 height 300
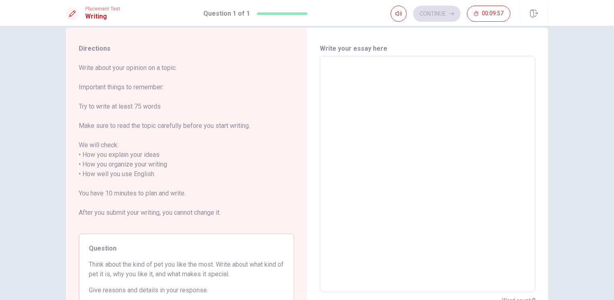
scroll to position [5, 0]
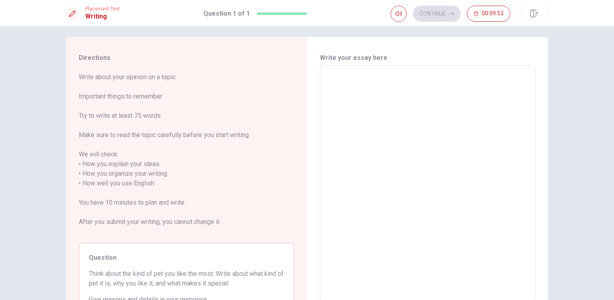
click at [350, 136] on textarea at bounding box center [428, 183] width 204 height 223
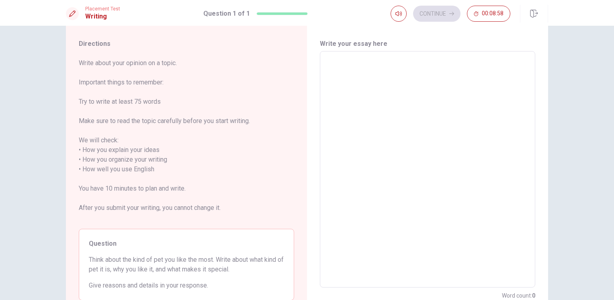
scroll to position [16, 0]
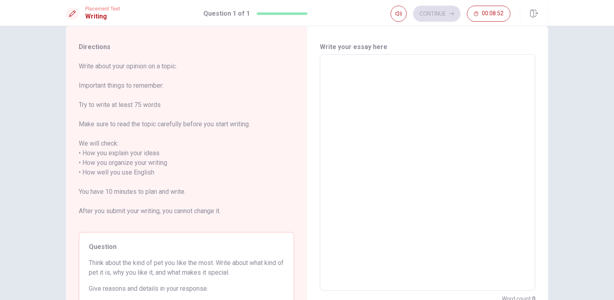
type textarea "p"
type textarea "x"
type textarea "pl"
type textarea "x"
type textarea "pla"
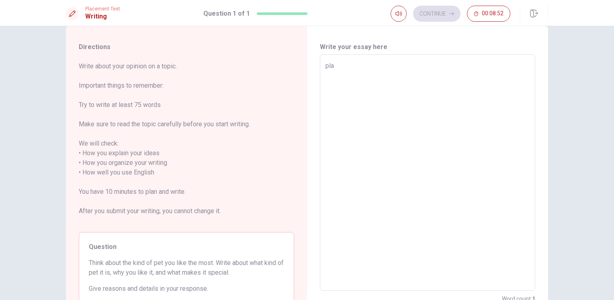
type textarea "x"
type textarea "plai"
type textarea "x"
type textarea "plain"
type textarea "x"
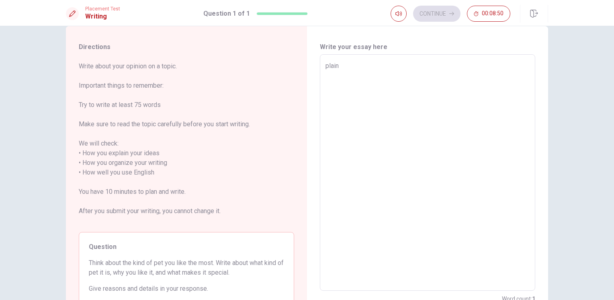
type textarea "plai"
type textarea "x"
type textarea "pla"
type textarea "x"
type textarea "pl"
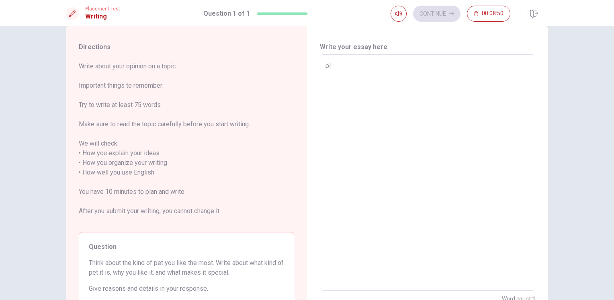
type textarea "x"
type textarea "p"
type textarea "x"
type textarea "p"
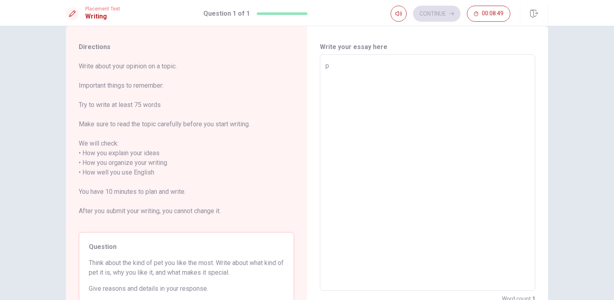
type textarea "x"
type textarea "pl"
type textarea "x"
type textarea "pla"
type textarea "x"
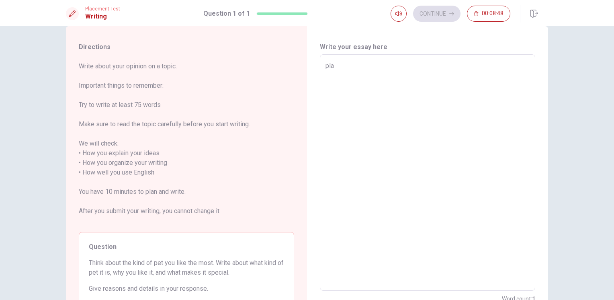
type textarea "play"
type textarea "x"
type textarea "pla"
type textarea "x"
type textarea "pl"
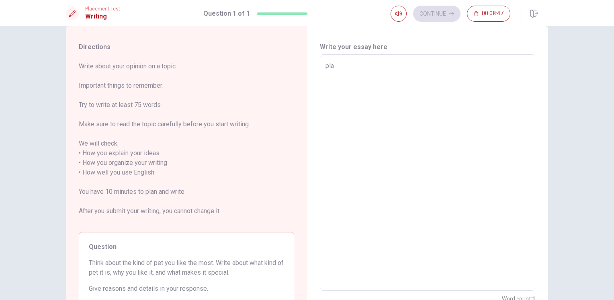
type textarea "x"
type textarea "p"
type textarea "x"
type textarea "d"
type textarea "x"
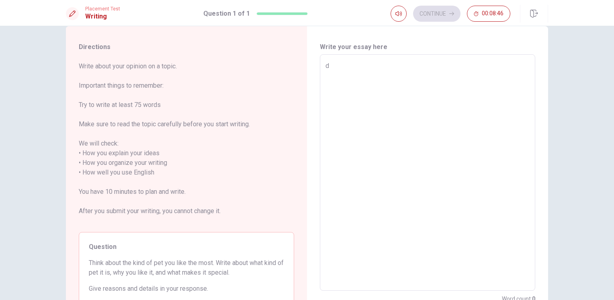
type textarea "do"
type textarea "x"
type textarea "do"
type textarea "x"
type textarea "do y"
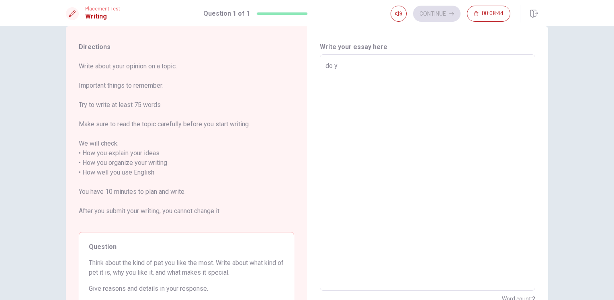
type textarea "x"
type textarea "do yo"
type textarea "x"
type textarea "do you"
type textarea "x"
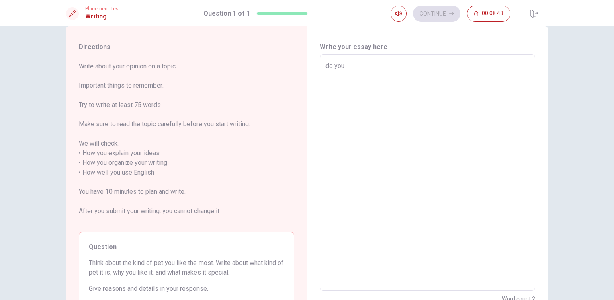
type textarea "do you"
type textarea "x"
type textarea "do you l"
type textarea "x"
type textarea "do you li"
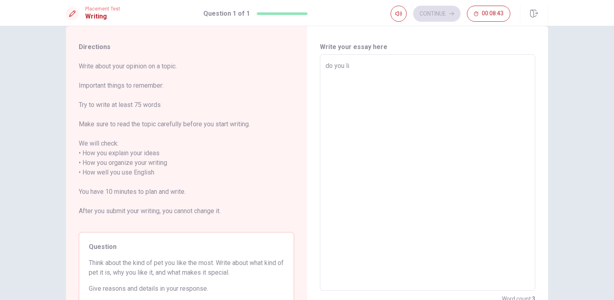
type textarea "x"
type textarea "do you lik"
type textarea "x"
type textarea "do you like"
type textarea "x"
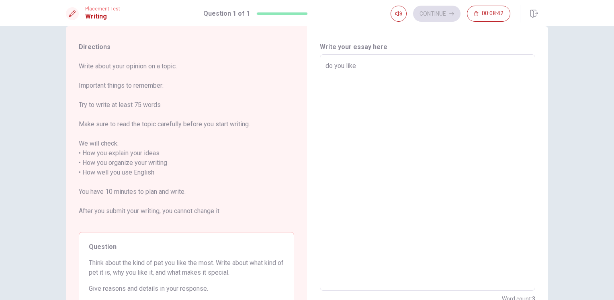
type textarea "do you like"
type textarea "x"
type textarea "do you like s"
type textarea "x"
type textarea "do you like sw"
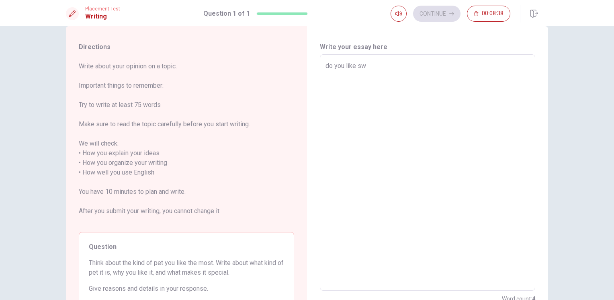
type textarea "x"
type textarea "do you like swi"
type textarea "x"
type textarea "do you like swim"
type textarea "x"
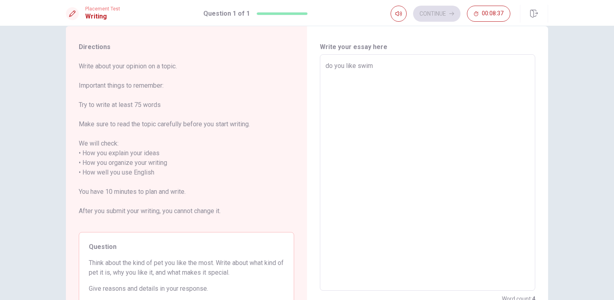
type textarea "do you like swimi"
type textarea "x"
type textarea "do you like swimin"
type textarea "x"
type textarea "do you like swimi"
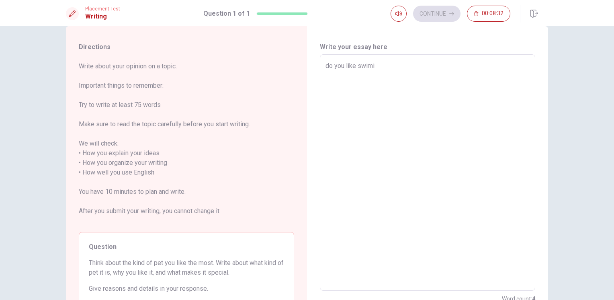
type textarea "x"
type textarea "do you like swimin"
type textarea "x"
type textarea "do you like swimi"
type textarea "x"
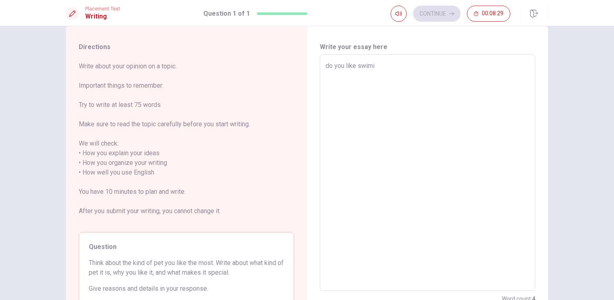
type textarea "do you like swim"
type textarea "x"
type textarea "do you like swi"
type textarea "x"
type textarea "do you like sw"
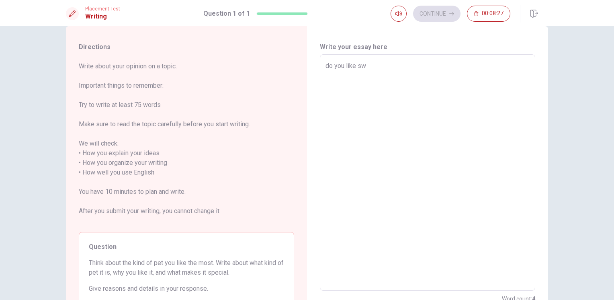
type textarea "x"
type textarea "do you like s"
type textarea "x"
type textarea "do you like"
type textarea "x"
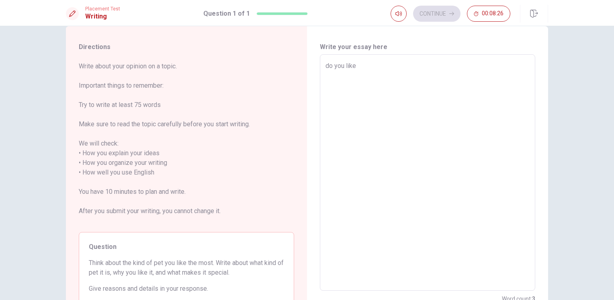
type textarea "do you like f"
type textarea "x"
type textarea "do you like fo"
type textarea "x"
type textarea "do you like fot"
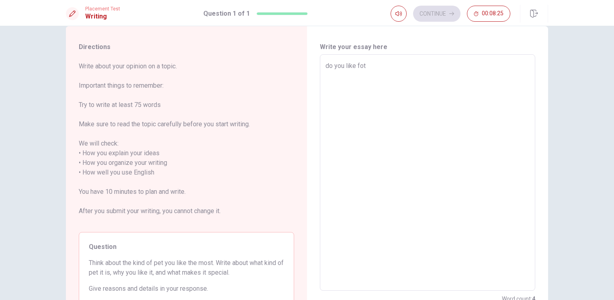
type textarea "x"
type textarea "do you like fotb"
type textarea "x"
type textarea "do you like fotbo"
type textarea "x"
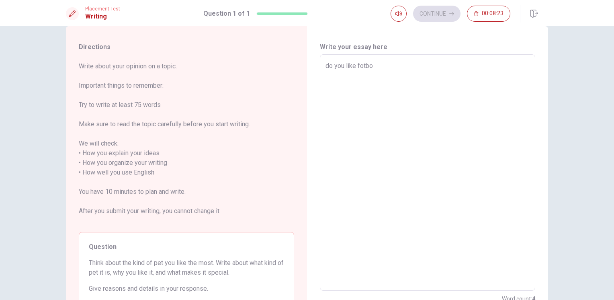
type textarea "do you like fotbol"
type textarea "x"
type textarea "do you like fotbol,"
type textarea "x"
type textarea "do you like fotbol,"
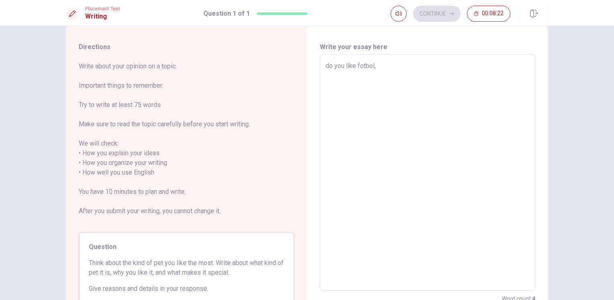
type textarea "x"
type textarea "do you like fotbol, s"
type textarea "x"
type textarea "do you like fotbol, sw"
type textarea "x"
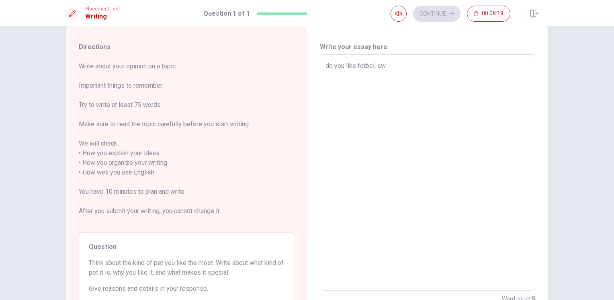
type textarea "do you like fotbol, swe"
type textarea "x"
type textarea "do you like fotbol, [PERSON_NAME]"
type textarea "x"
type textarea "do you like fotbol, swemi"
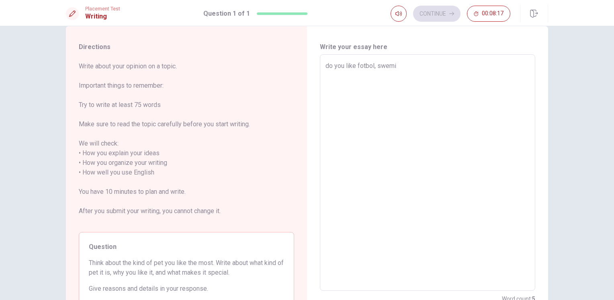
type textarea "x"
type textarea "do you like fotbol, swemin"
type textarea "x"
type textarea "do you like fotbol, swemi"
type textarea "x"
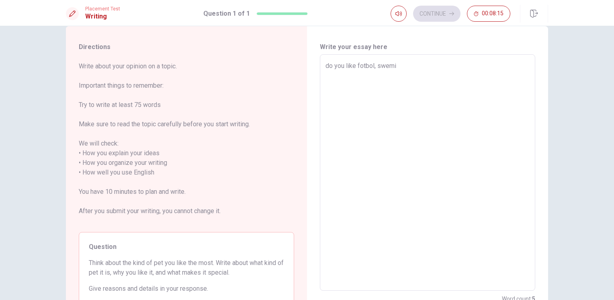
type textarea "do you like fotbol, [PERSON_NAME]"
type textarea "x"
type textarea "do you like fotbol, swe"
type textarea "x"
type textarea "do you like fotbol, sw"
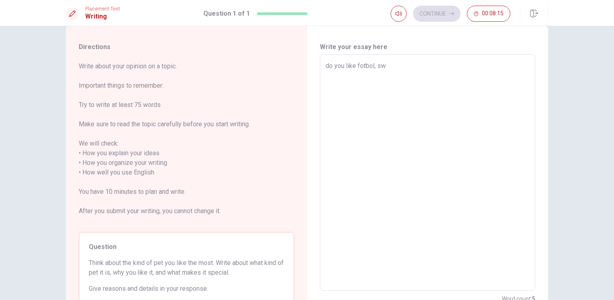
type textarea "x"
type textarea "do you like fotbol, s"
type textarea "x"
type textarea "do you like fotbol,"
type textarea "x"
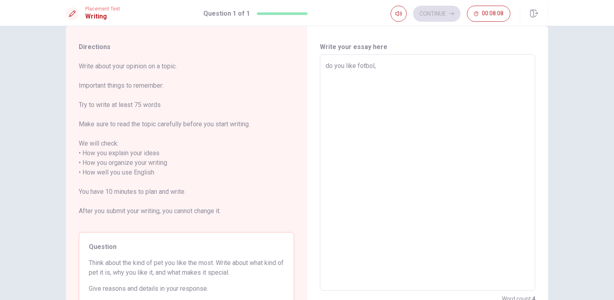
type textarea "do you like fotbol, m"
type textarea "x"
type textarea "do you like fotbol, my"
type textarea "x"
type textarea "do you like fotbol, myr"
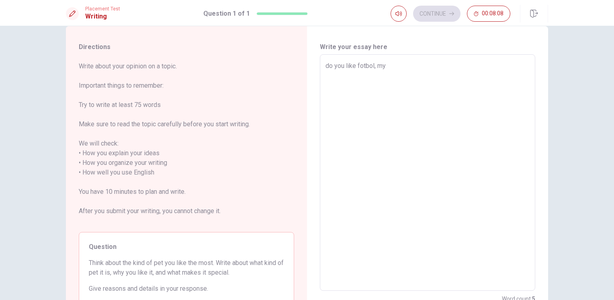
type textarea "x"
type textarea "do you like fotbol, my"
type textarea "x"
type textarea "do you like fotbol, my"
type textarea "x"
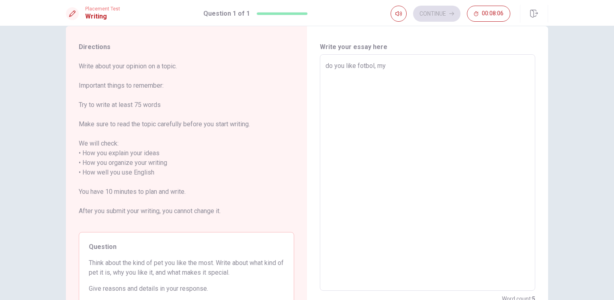
type textarea "do you like fotbol, my f"
type textarea "x"
type textarea "do you like fotbol, my fr"
type textarea "x"
type textarea "do you like fotbol, my fri"
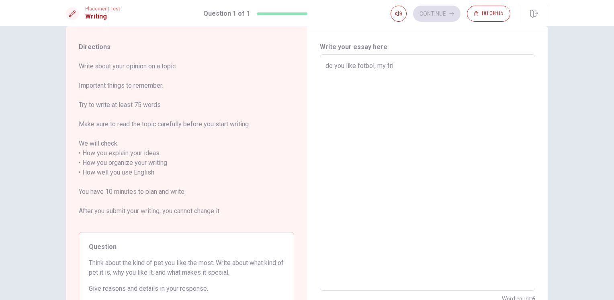
type textarea "x"
type textarea "do you like fotbol, my frie"
type textarea "x"
type textarea "do you like fotbol, my frien"
type textarea "x"
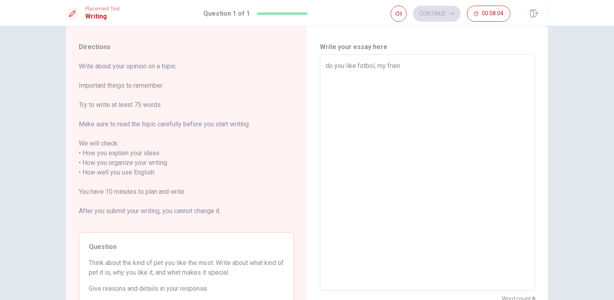
type textarea "do you like fotbol, my friend"
type textarea "x"
type textarea "do you like fotbol, my friend"
type textarea "x"
type textarea "do you like fotbol, my friend"
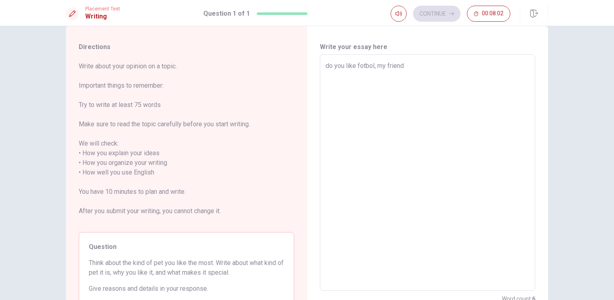
type textarea "x"
type textarea "do you like fotbol, my friends"
type textarea "x"
type textarea "do you like fotbol, my friends"
type textarea "x"
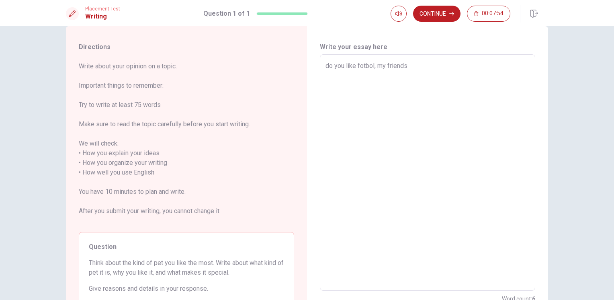
type textarea "do you like fotbol, my friends p"
type textarea "x"
type textarea "do you like fotbol, my friends pr"
type textarea "x"
type textarea "do you like fotbol, my friends pra"
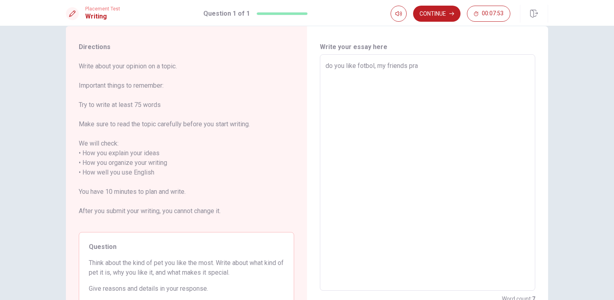
type textarea "x"
type textarea "do you like fotbol, my friends prac"
type textarea "x"
type textarea "do you like fotbol, my friends pract"
type textarea "x"
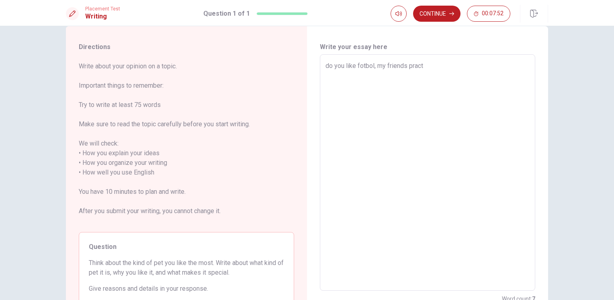
type textarea "do you like fotbol, my friends practi"
type textarea "x"
type textarea "do you like fotbol, my friends practiq"
type textarea "x"
type textarea "do you like fotbol, my friends practiqu"
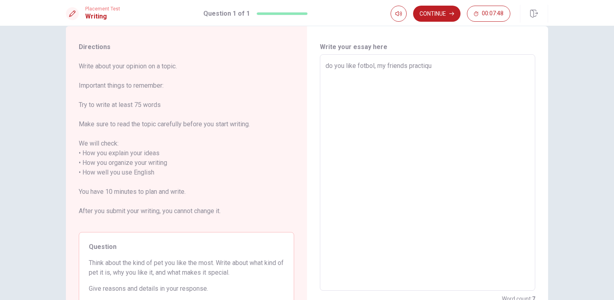
type textarea "x"
type textarea "do you like fotbol, my friends practique"
type textarea "x"
type textarea "do you like fotbol, my friends practiquet"
type textarea "x"
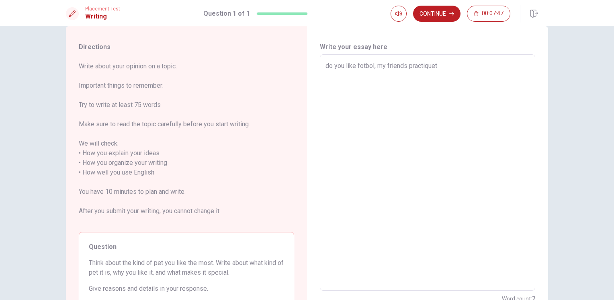
type textarea "do you like fotbol, my friends practique"
type textarea "x"
type textarea "do you like fotbol, my friends practiqu"
type textarea "x"
type textarea "do you like fotbol, my friends practiq"
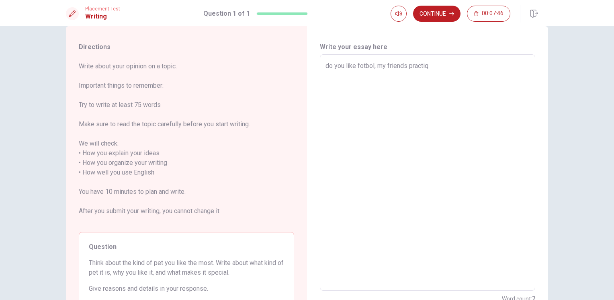
type textarea "x"
type textarea "do you like fotbol, my friends practi"
type textarea "x"
type textarea "do you like fotbol, my friends pract"
type textarea "x"
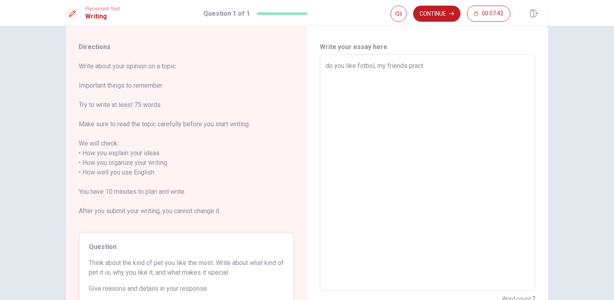
type textarea "do you like fotbol, my friends prac"
type textarea "x"
type textarea "do you like fotbol, my friends pra"
type textarea "x"
type textarea "do you like fotbol, my friends pr"
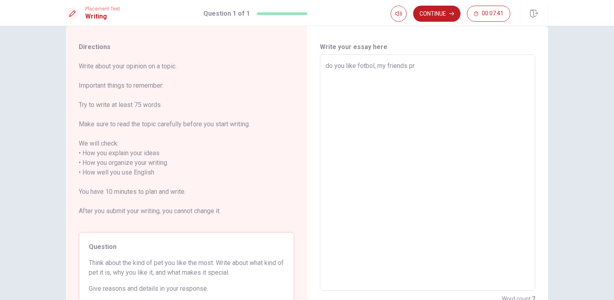
type textarea "x"
type textarea "do you like fotbol, my friends p"
type textarea "x"
type textarea "do you like fotbol, my friends"
type textarea "x"
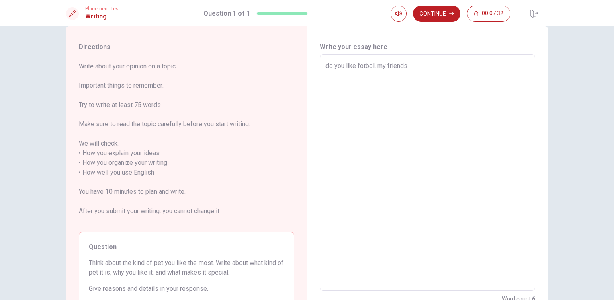
type textarea "do you like fotbol, my friends g"
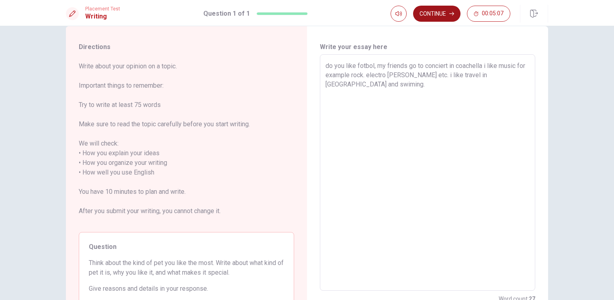
click at [434, 18] on button "Continue" at bounding box center [436, 14] width 47 height 16
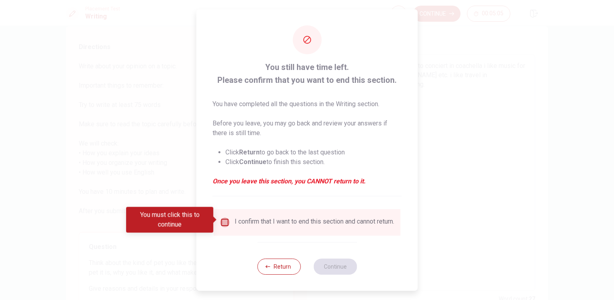
click at [226, 220] on input "You must click this to continue" at bounding box center [225, 223] width 10 height 10
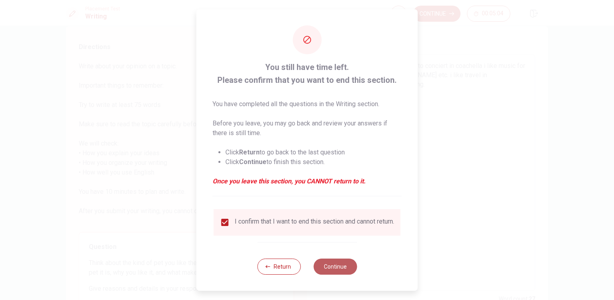
click at [352, 266] on button "Continue" at bounding box center [335, 267] width 43 height 16
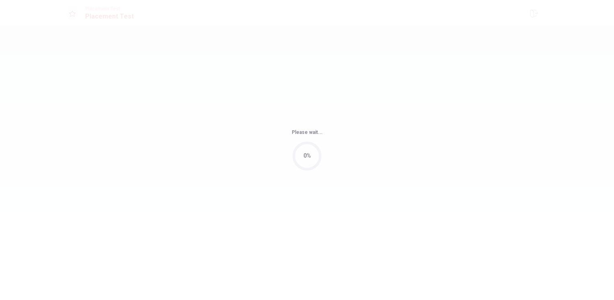
scroll to position [0, 0]
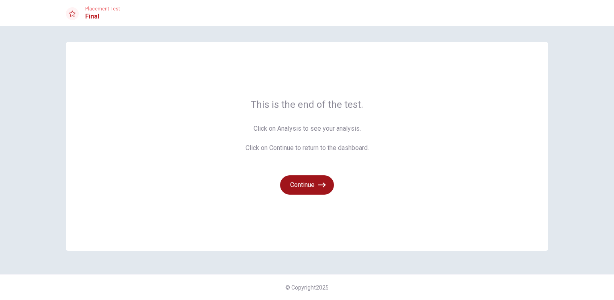
click at [305, 189] on button "Continue" at bounding box center [307, 184] width 54 height 19
